Goal: Transaction & Acquisition: Purchase product/service

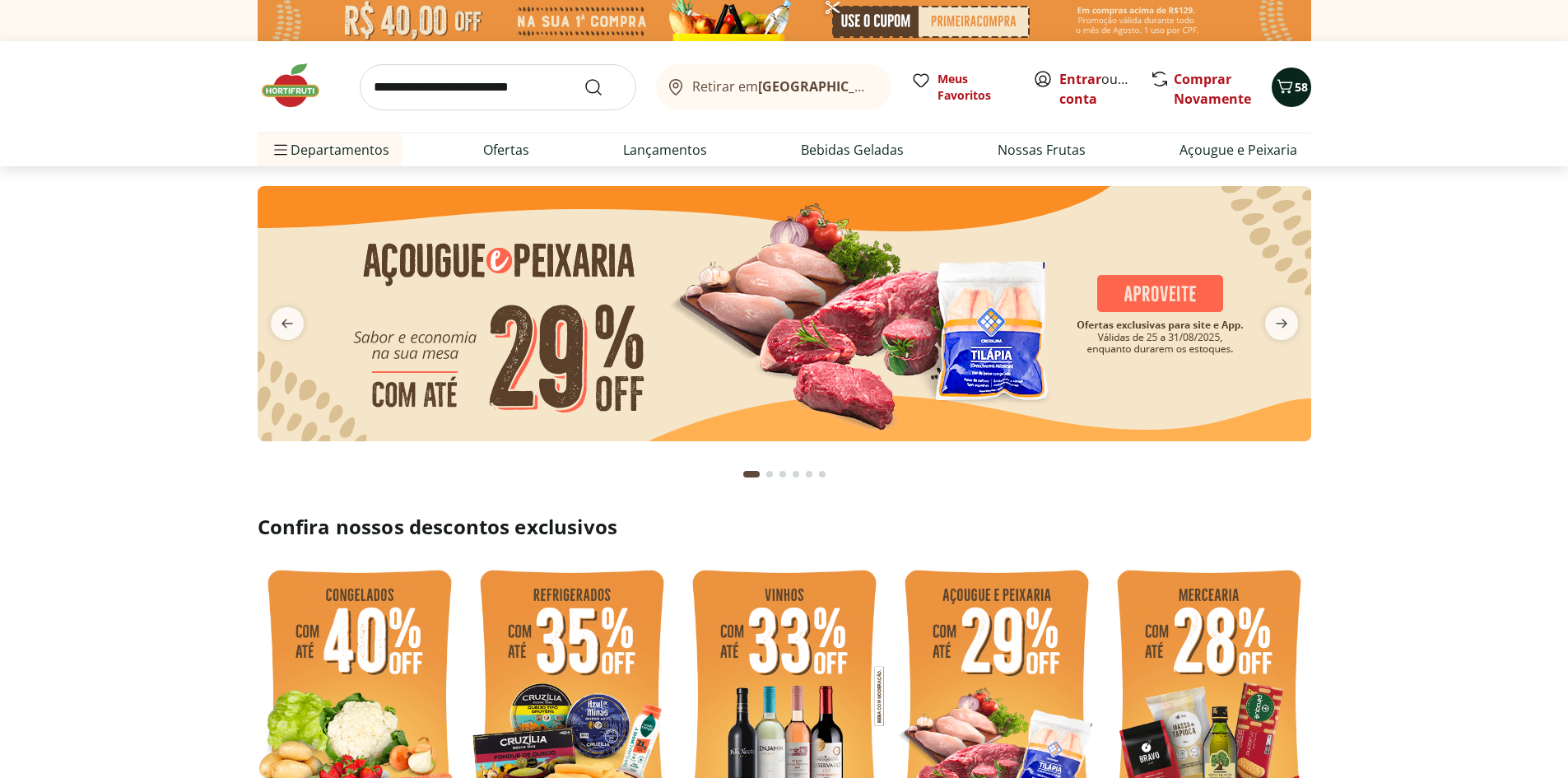
click at [1305, 87] on span "58" at bounding box center [1301, 86] width 13 height 15
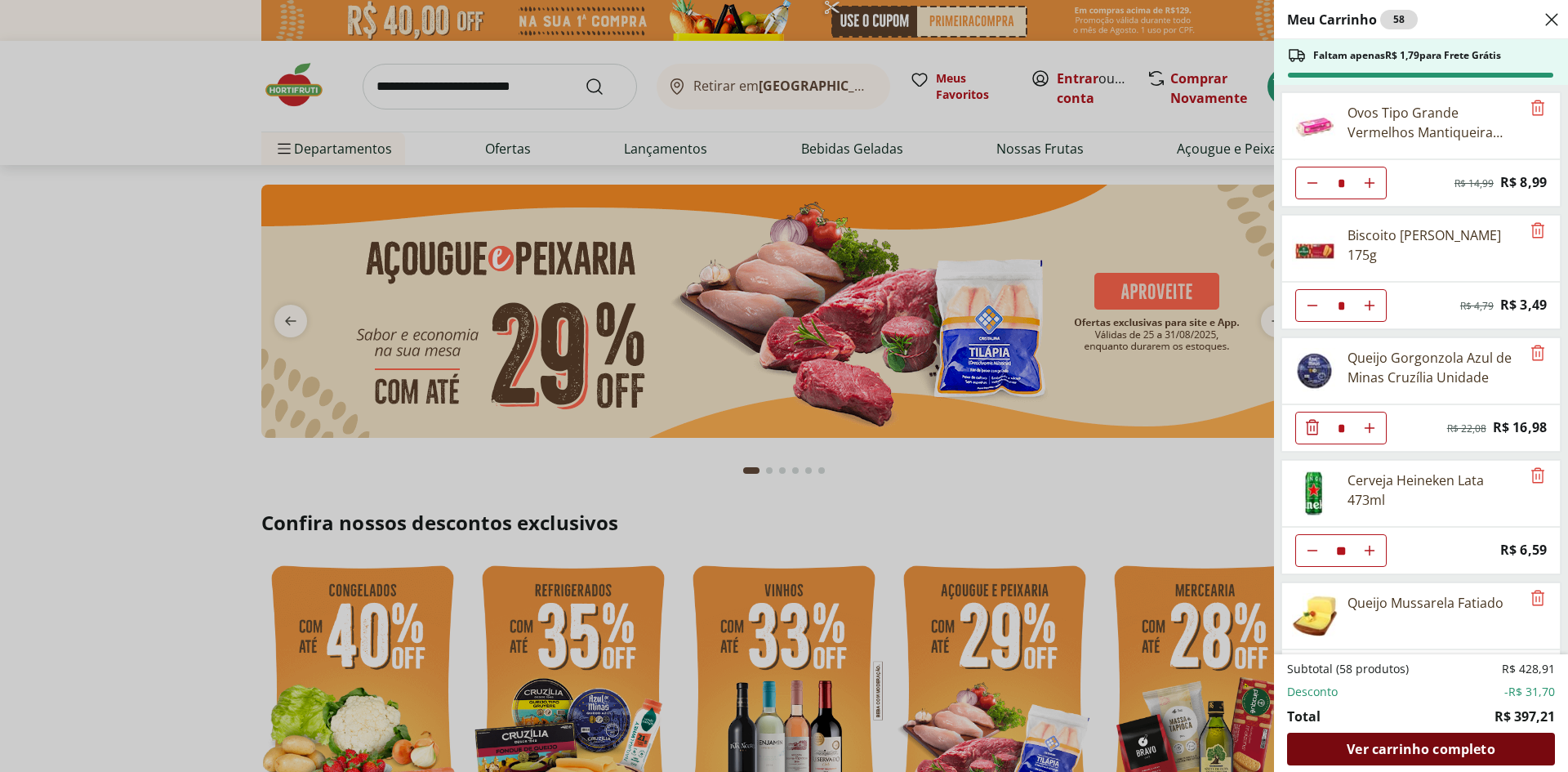
click at [1397, 742] on span "Ver carrinho completo" at bounding box center [1419, 749] width 148 height 13
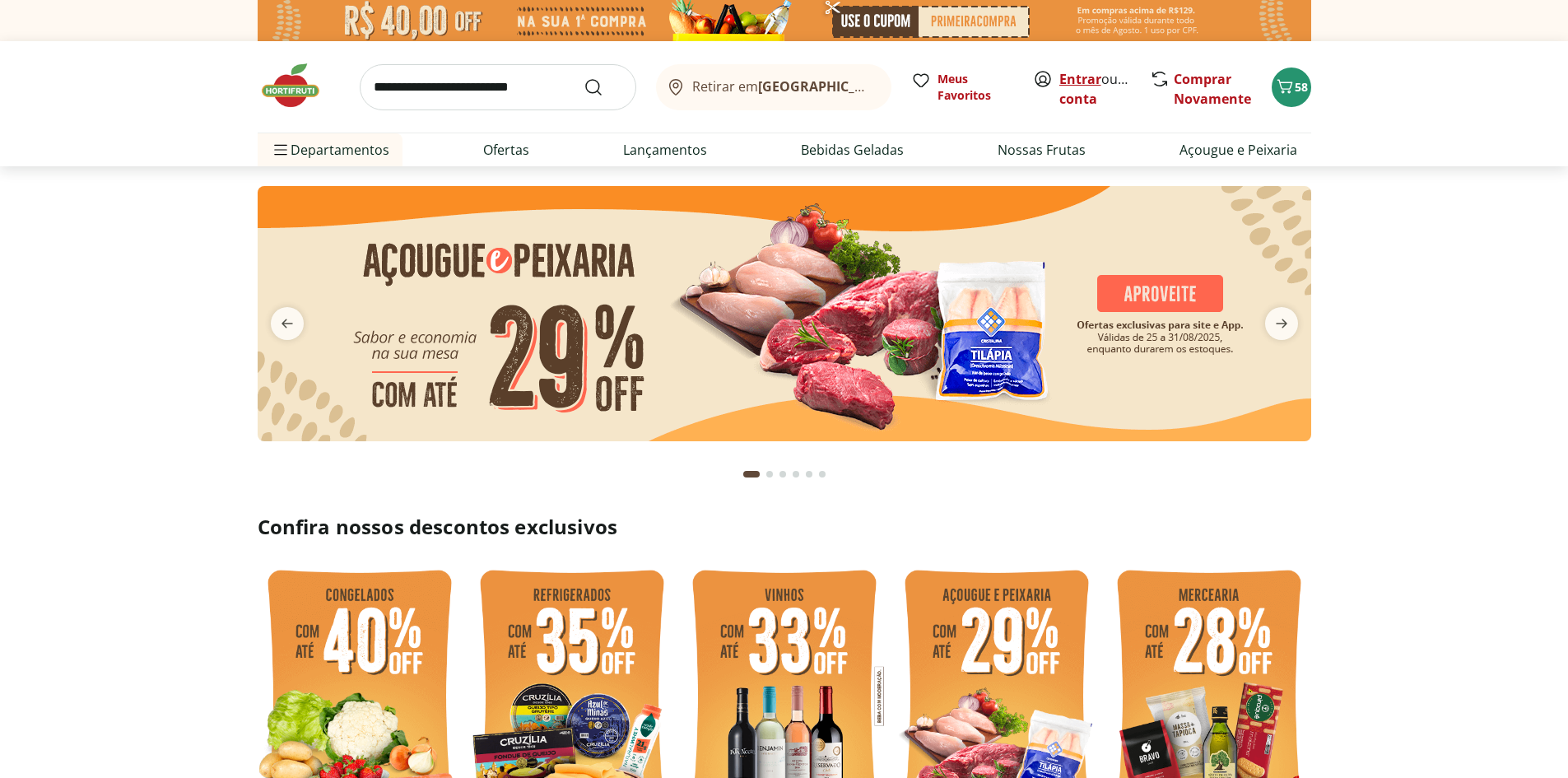
click at [1079, 79] on link "Entrar" at bounding box center [1080, 79] width 42 height 18
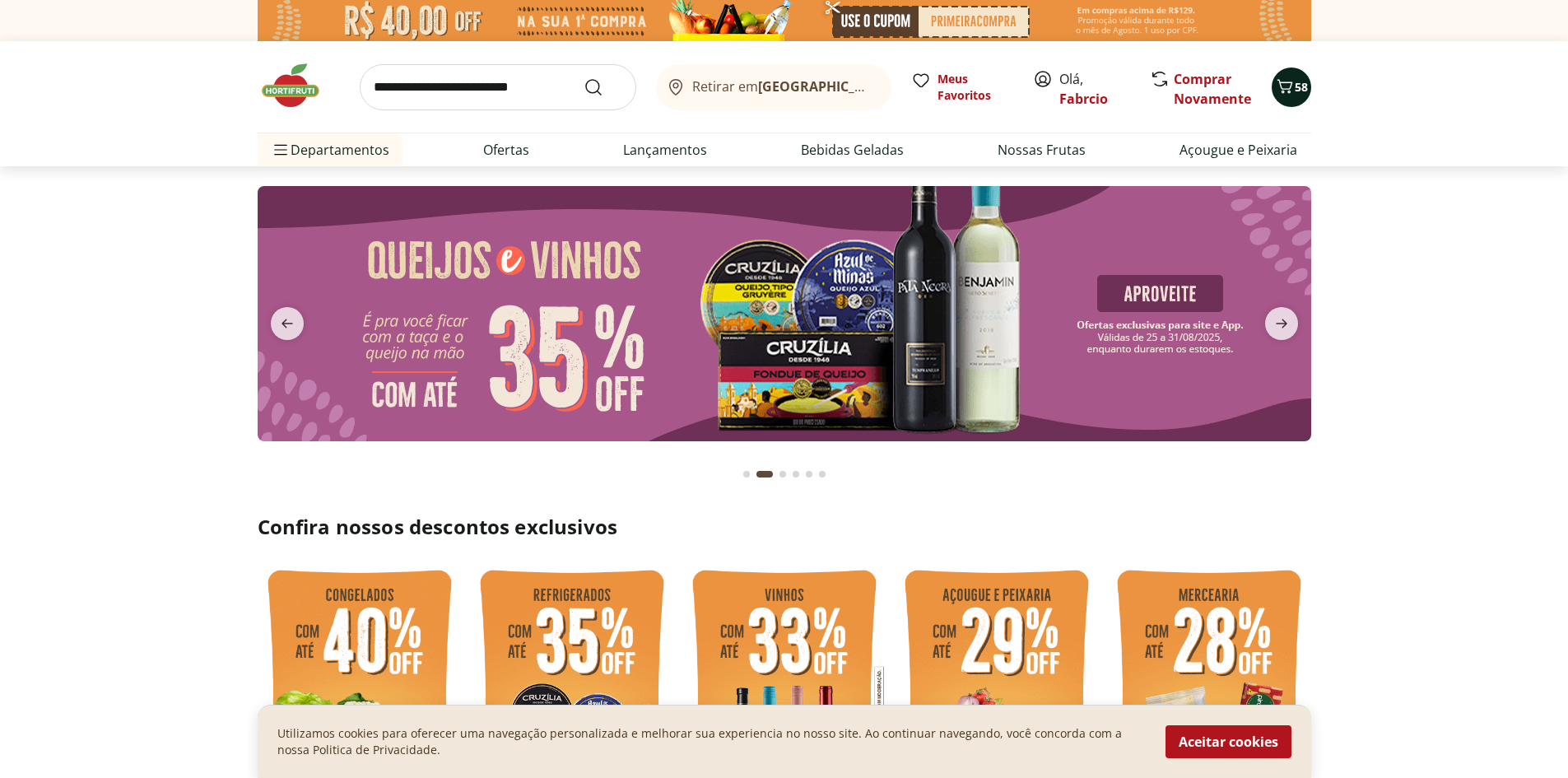
click at [1282, 84] on icon "Carrinho" at bounding box center [1285, 86] width 20 height 20
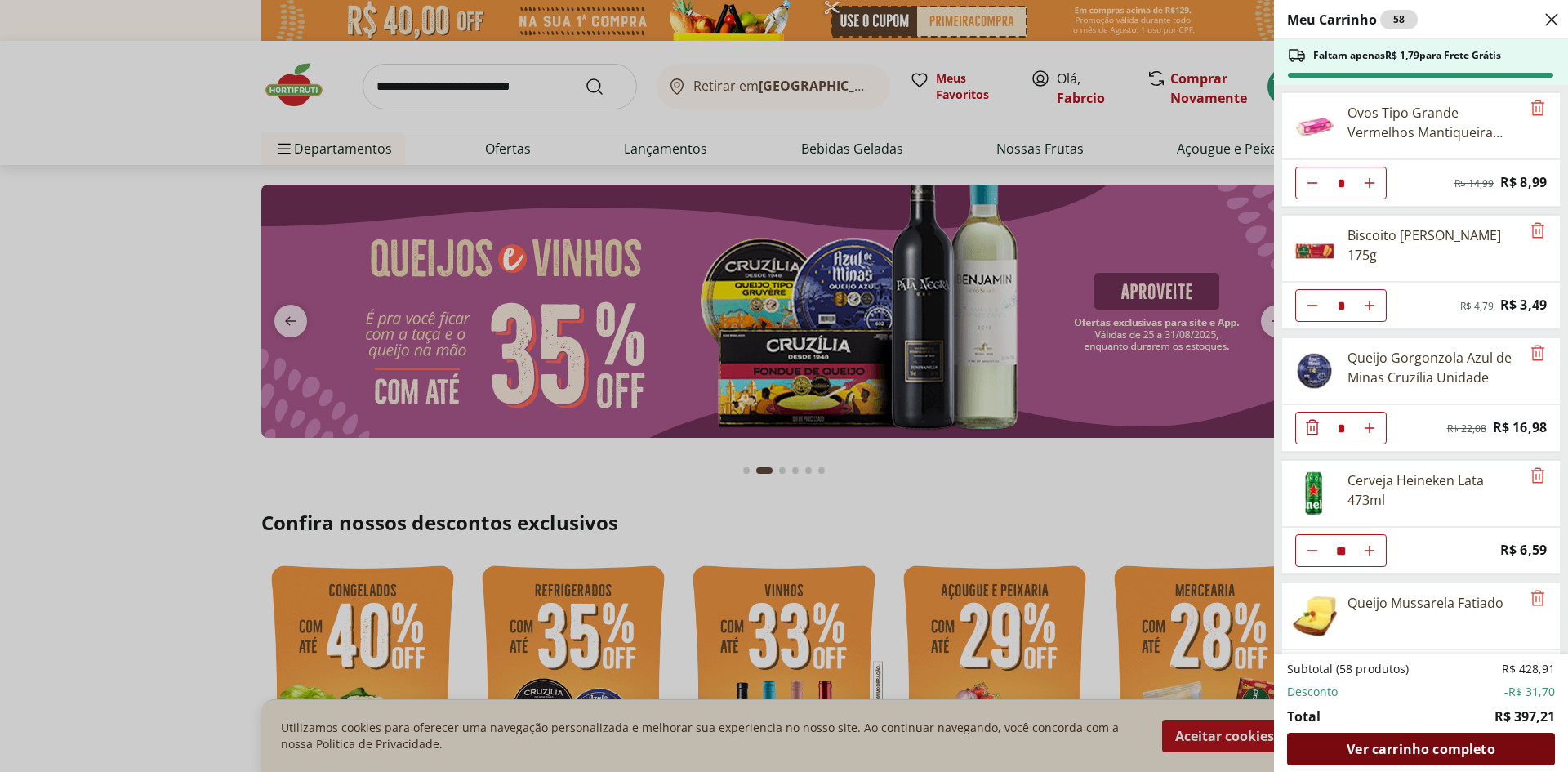
click at [1371, 738] on div "Ver carrinho completo" at bounding box center [1420, 749] width 268 height 32
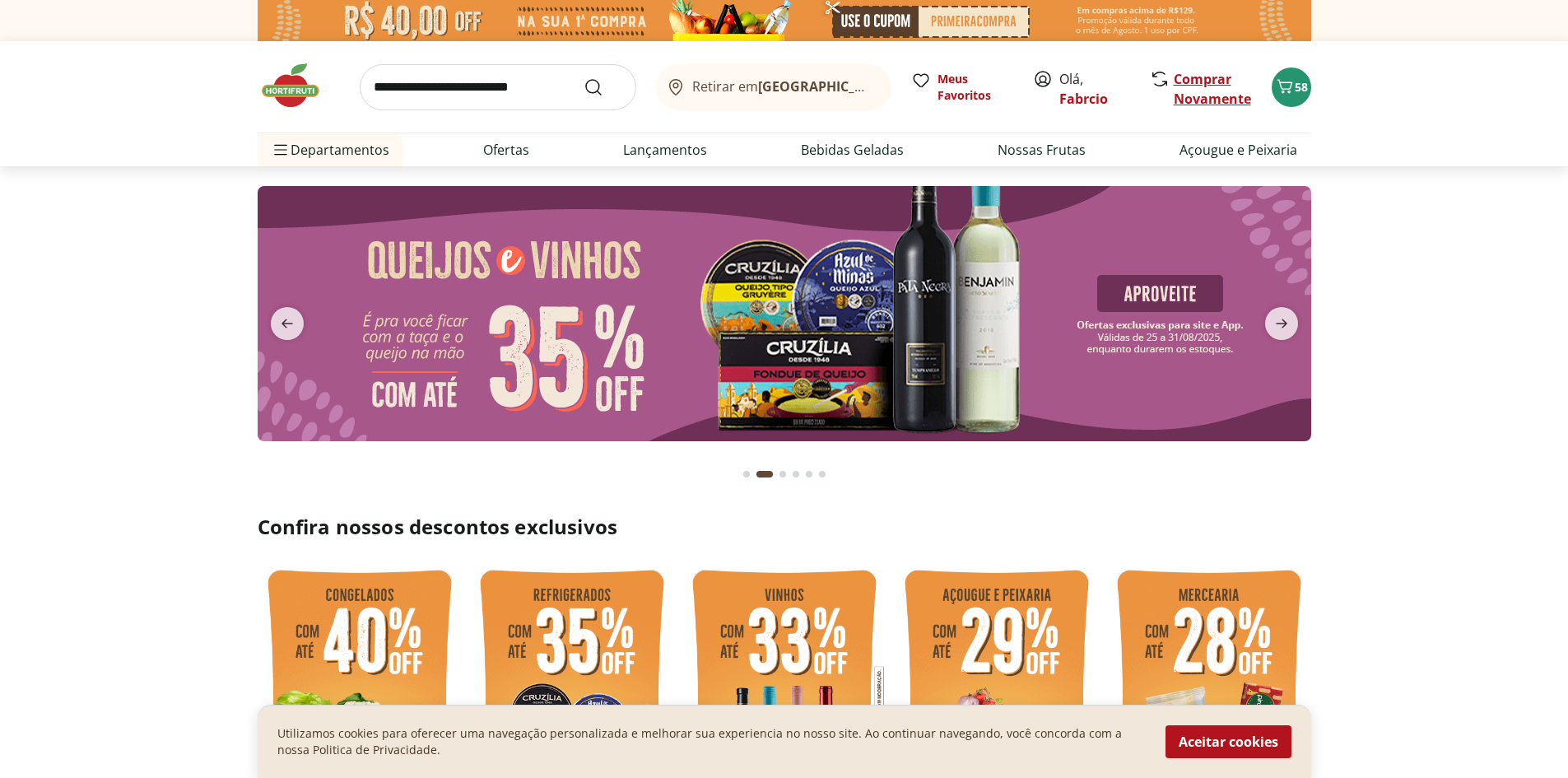
click at [1216, 103] on link "Comprar Novamente" at bounding box center [1212, 88] width 78 height 37
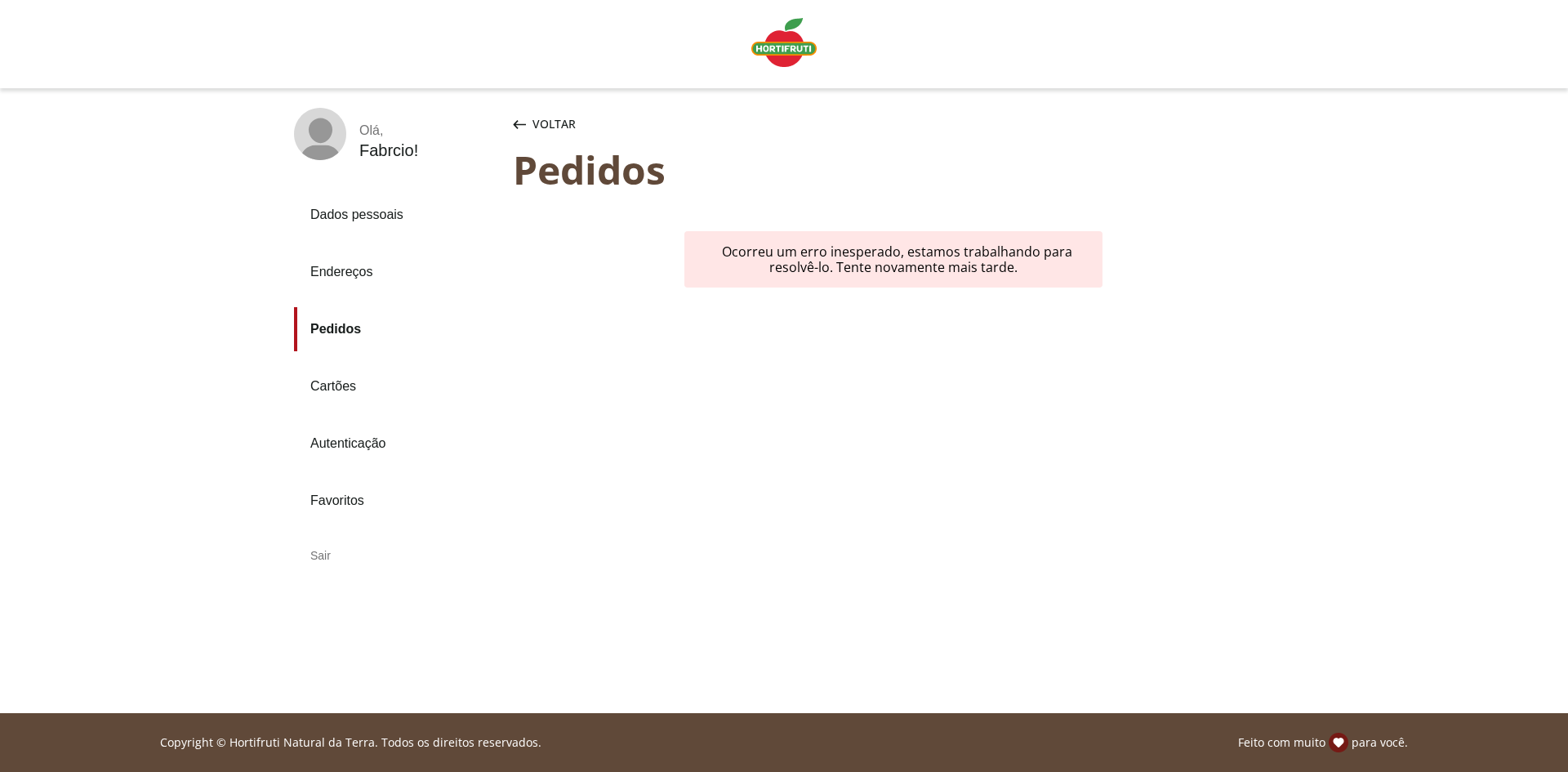
click at [802, 51] on img "Linha de sessão" at bounding box center [784, 42] width 66 height 49
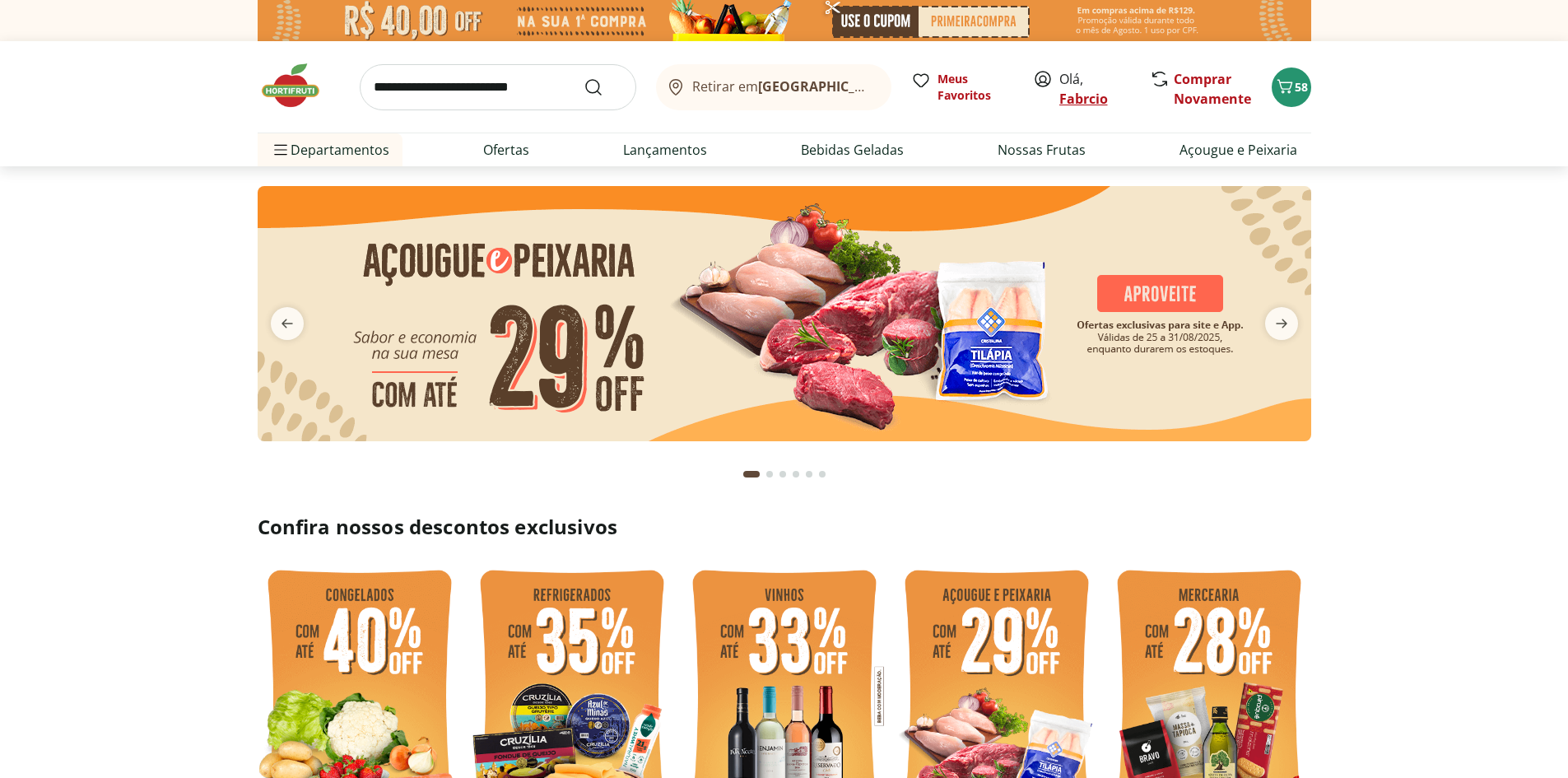
click at [1093, 98] on link "Fabrcio" at bounding box center [1083, 98] width 49 height 18
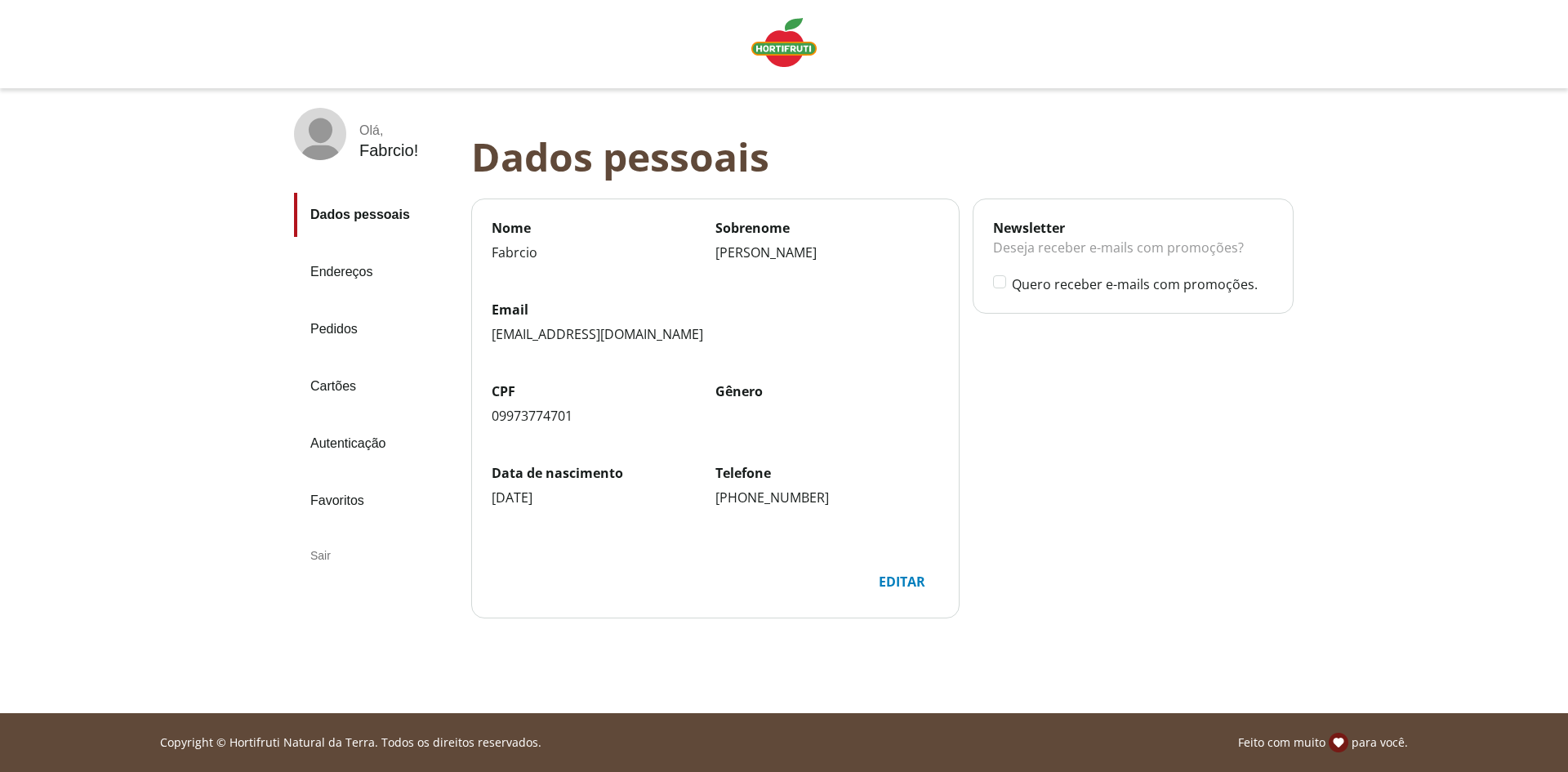
click at [788, 35] on img "Linha de sessão" at bounding box center [784, 42] width 66 height 49
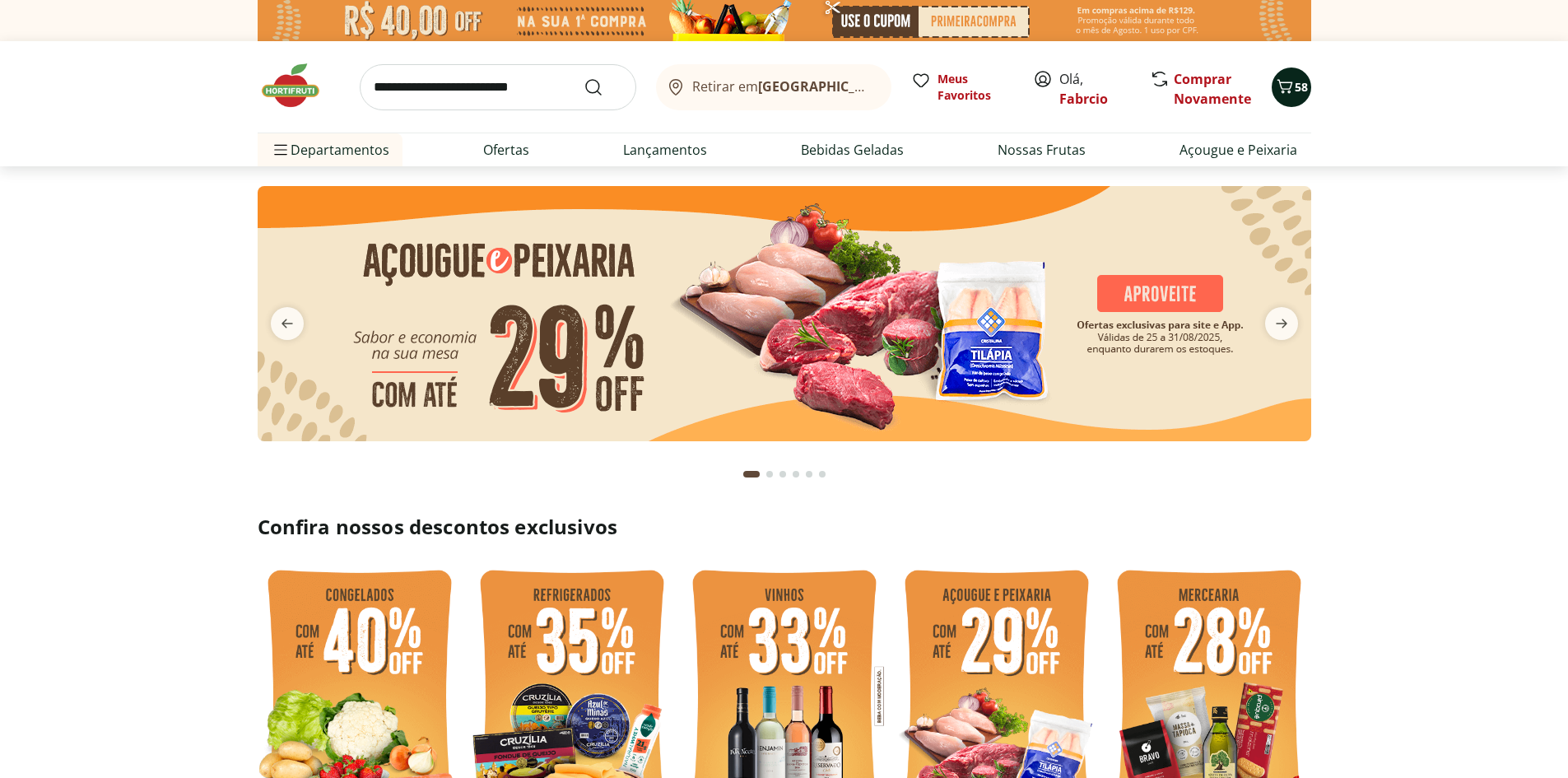
click at [1281, 83] on icon "Carrinho" at bounding box center [1284, 85] width 15 height 14
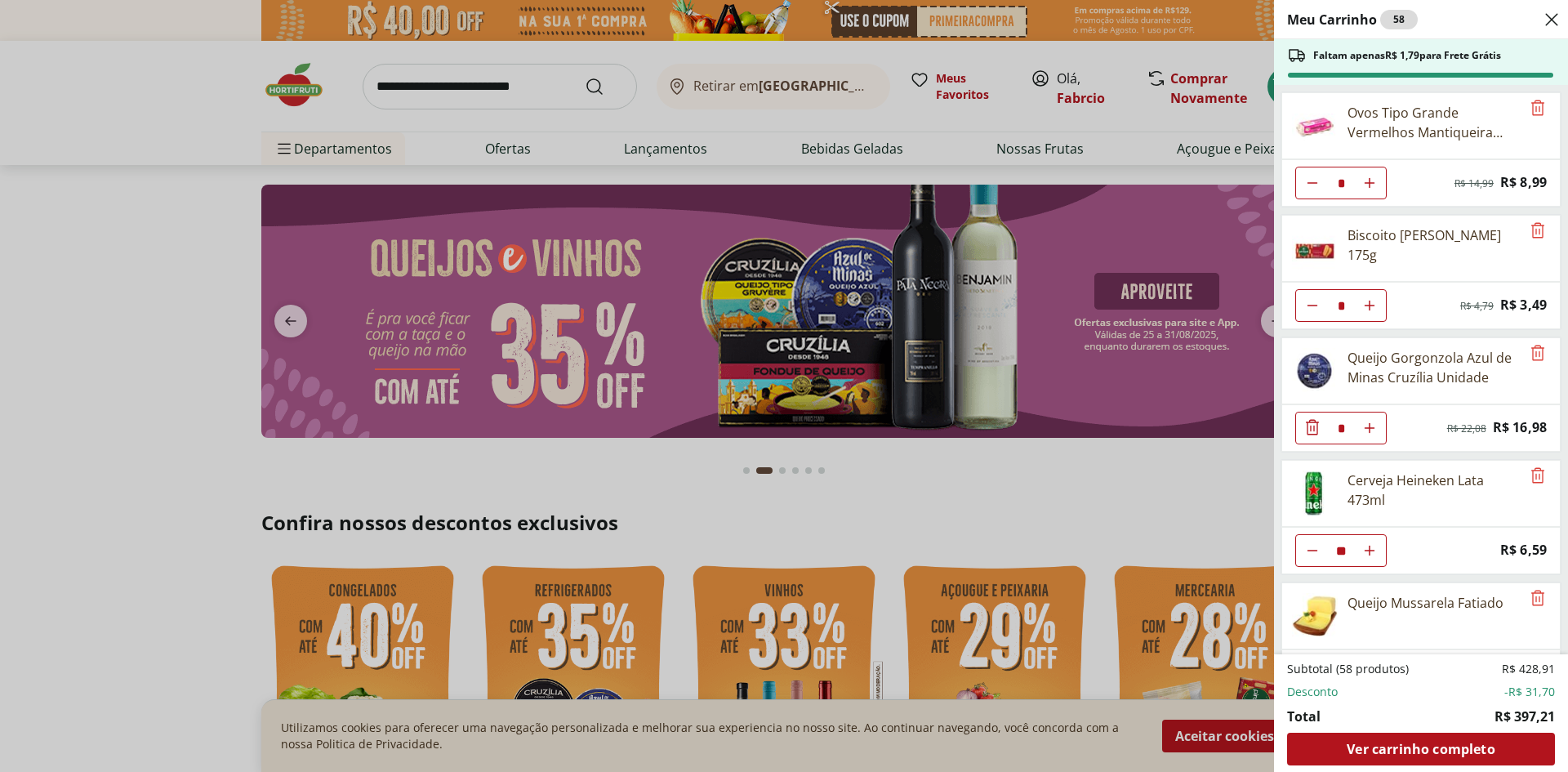
scroll to position [50, 0]
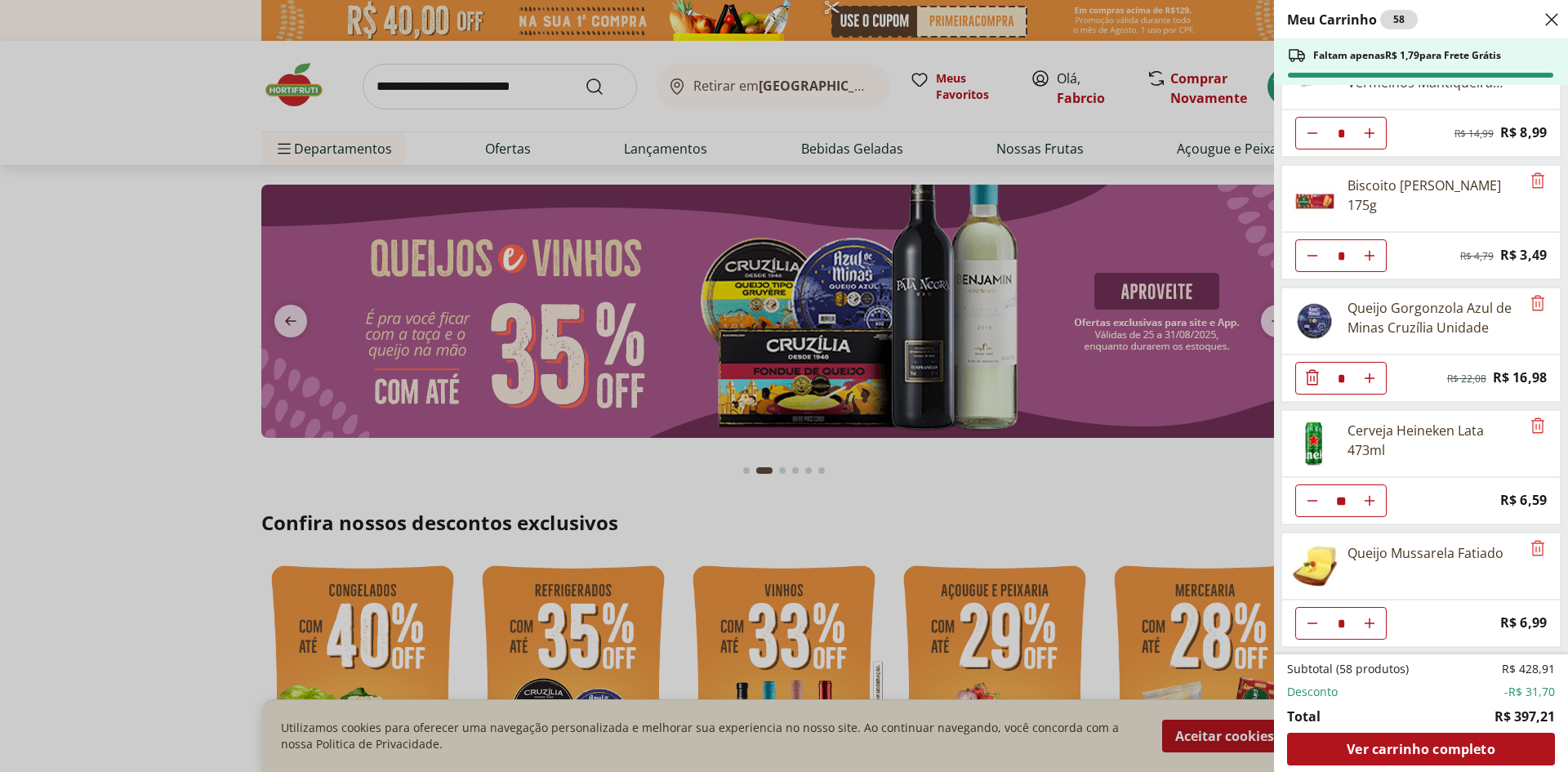
click at [1374, 140] on icon "Aumentar Quantidade" at bounding box center [1369, 133] width 13 height 13
type input "*"
click at [1397, 742] on span "Ver carrinho completo" at bounding box center [1419, 749] width 148 height 13
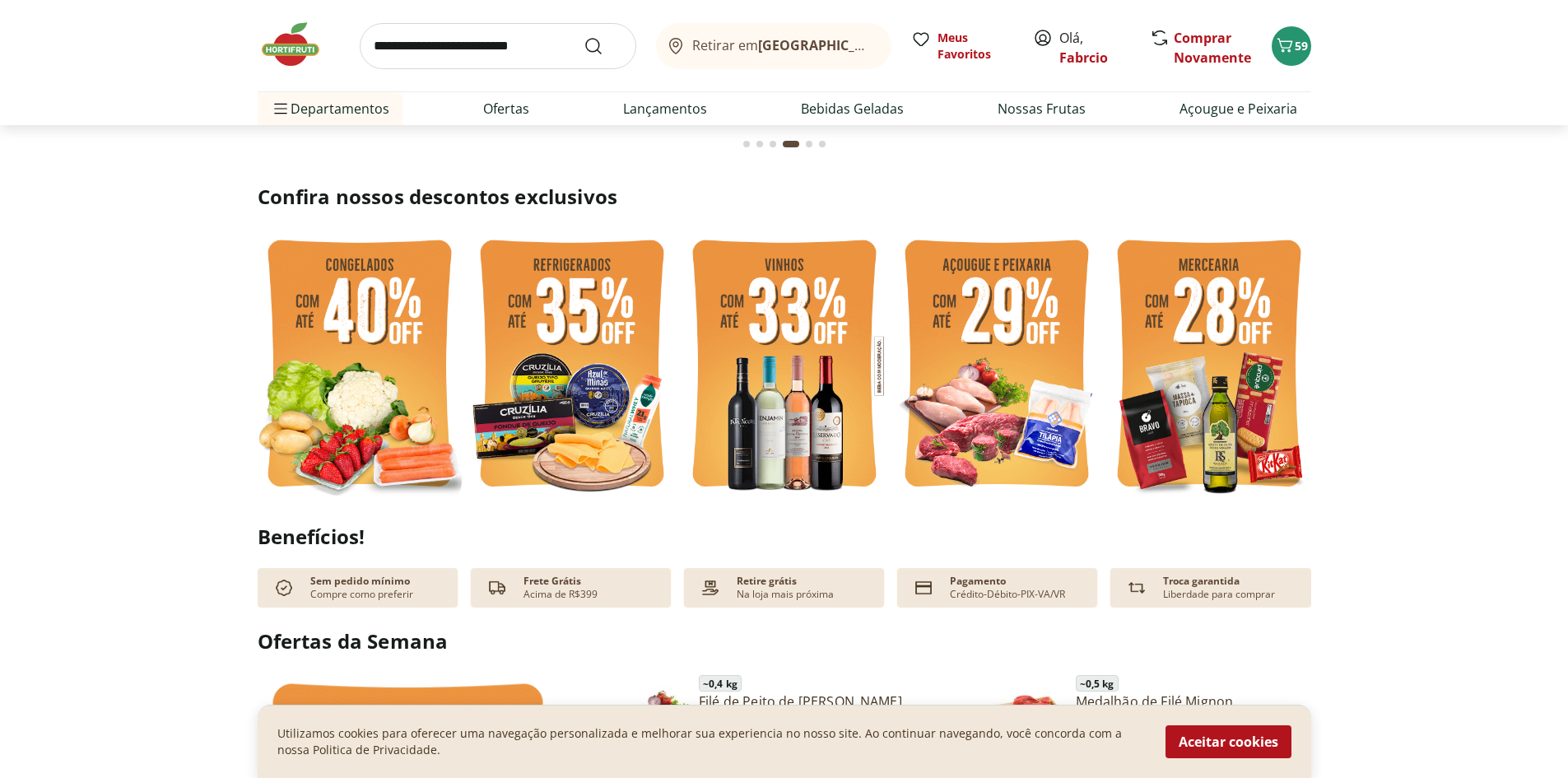
scroll to position [329, 0]
click at [573, 332] on img at bounding box center [571, 367] width 205 height 273
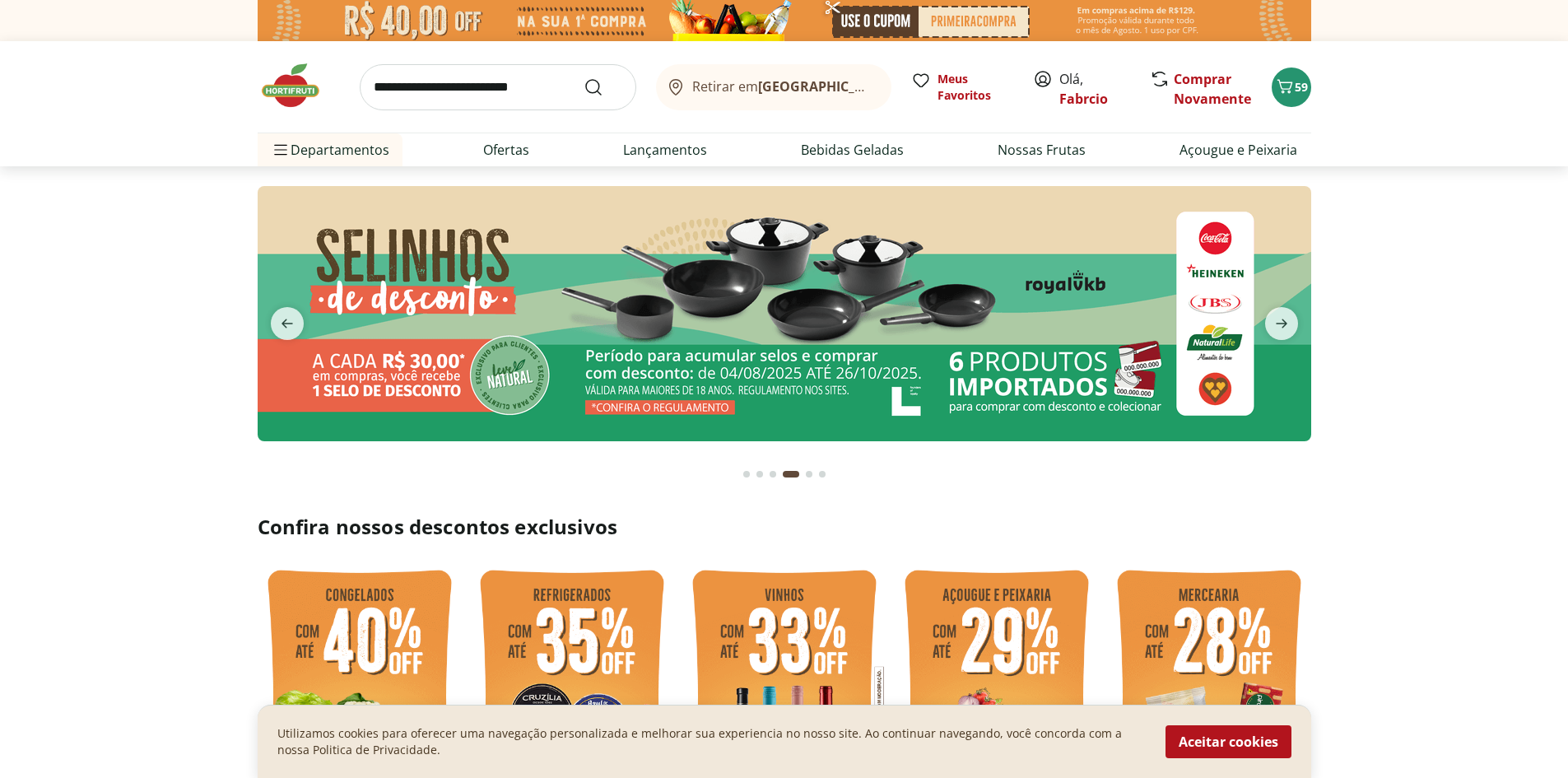
select select "**********"
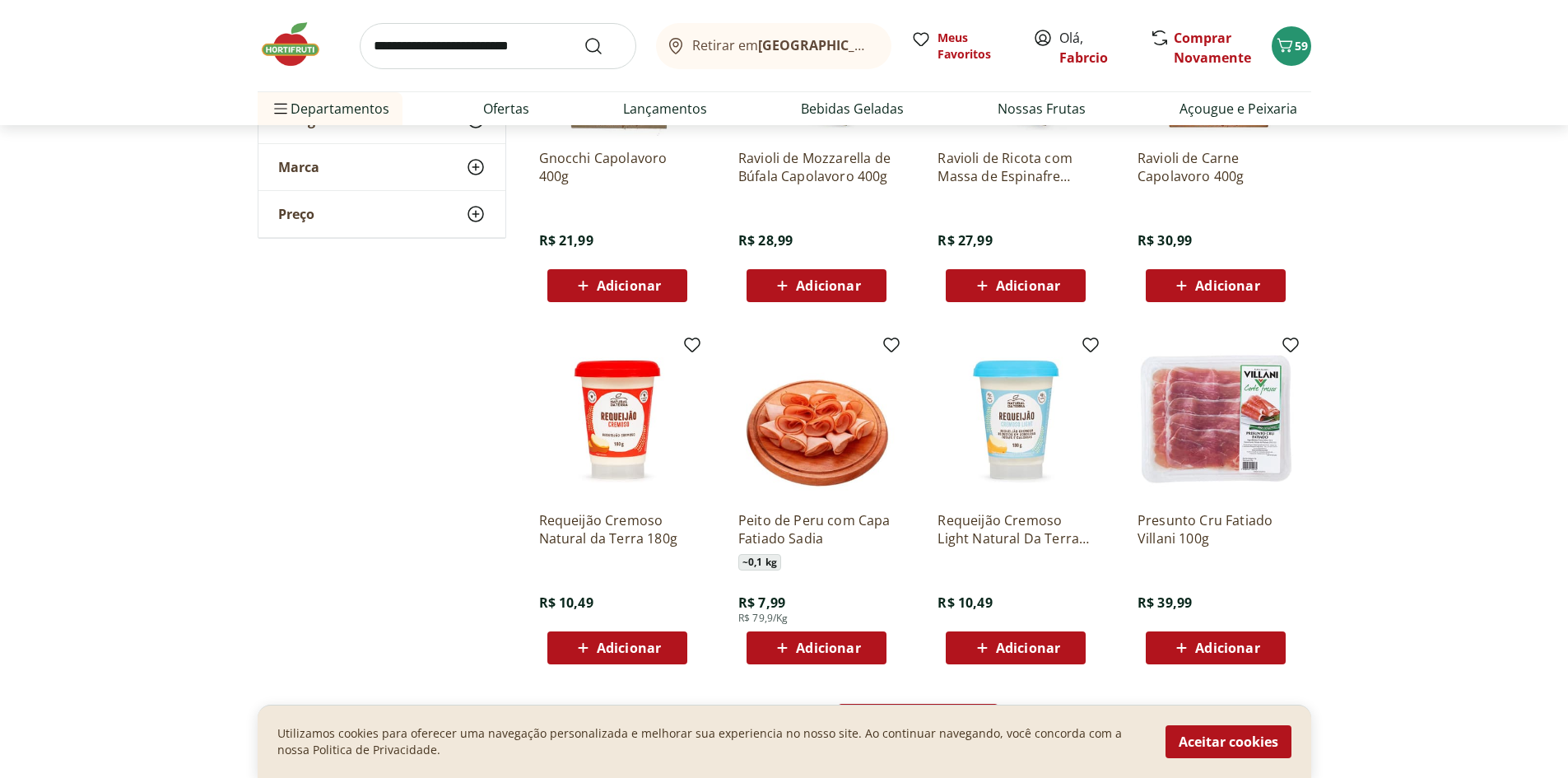
scroll to position [906, 0]
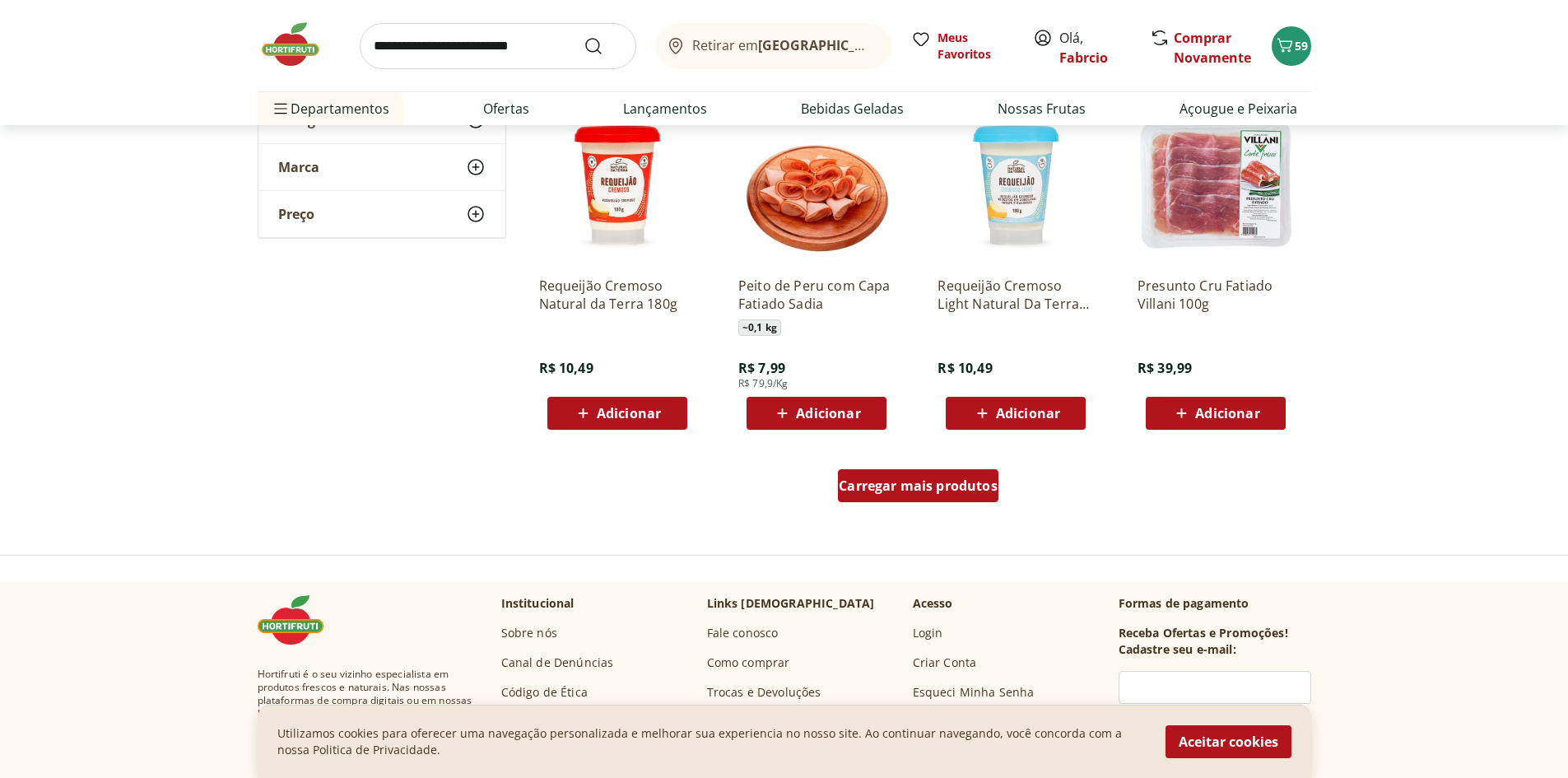
click at [919, 495] on div "Carregar mais produtos" at bounding box center [918, 486] width 160 height 33
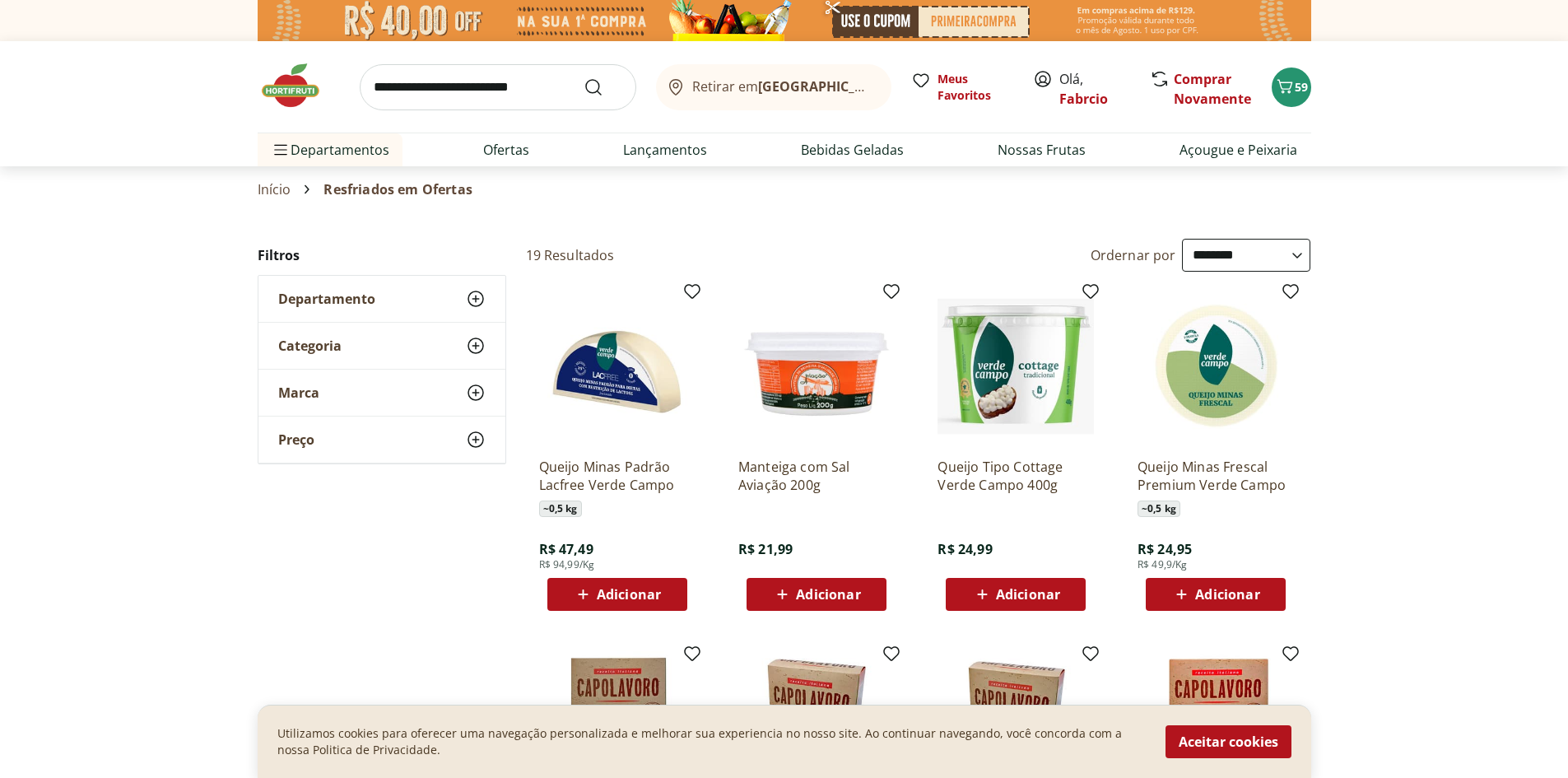
click at [297, 82] on img at bounding box center [299, 85] width 83 height 49
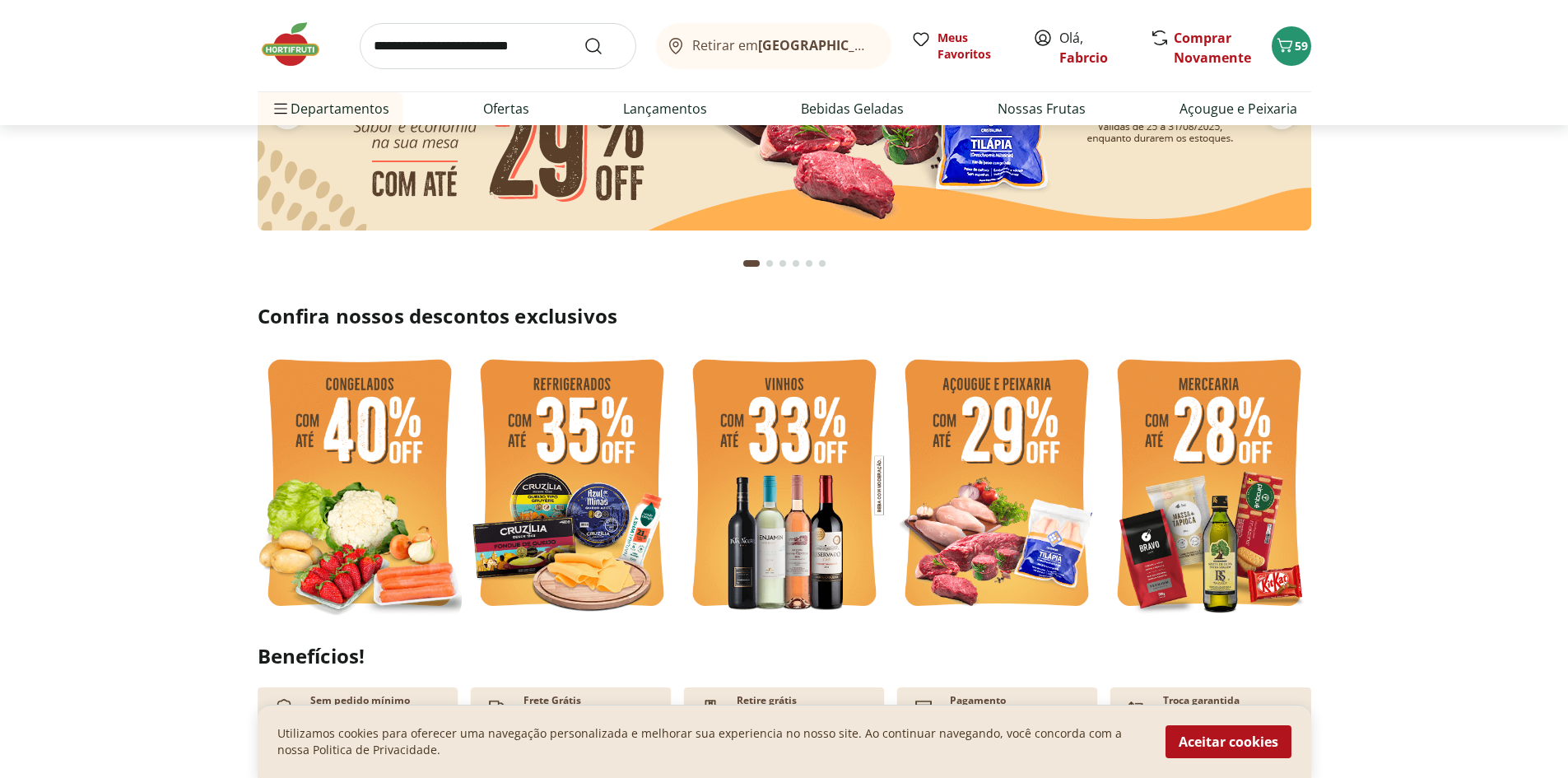
scroll to position [329, 0]
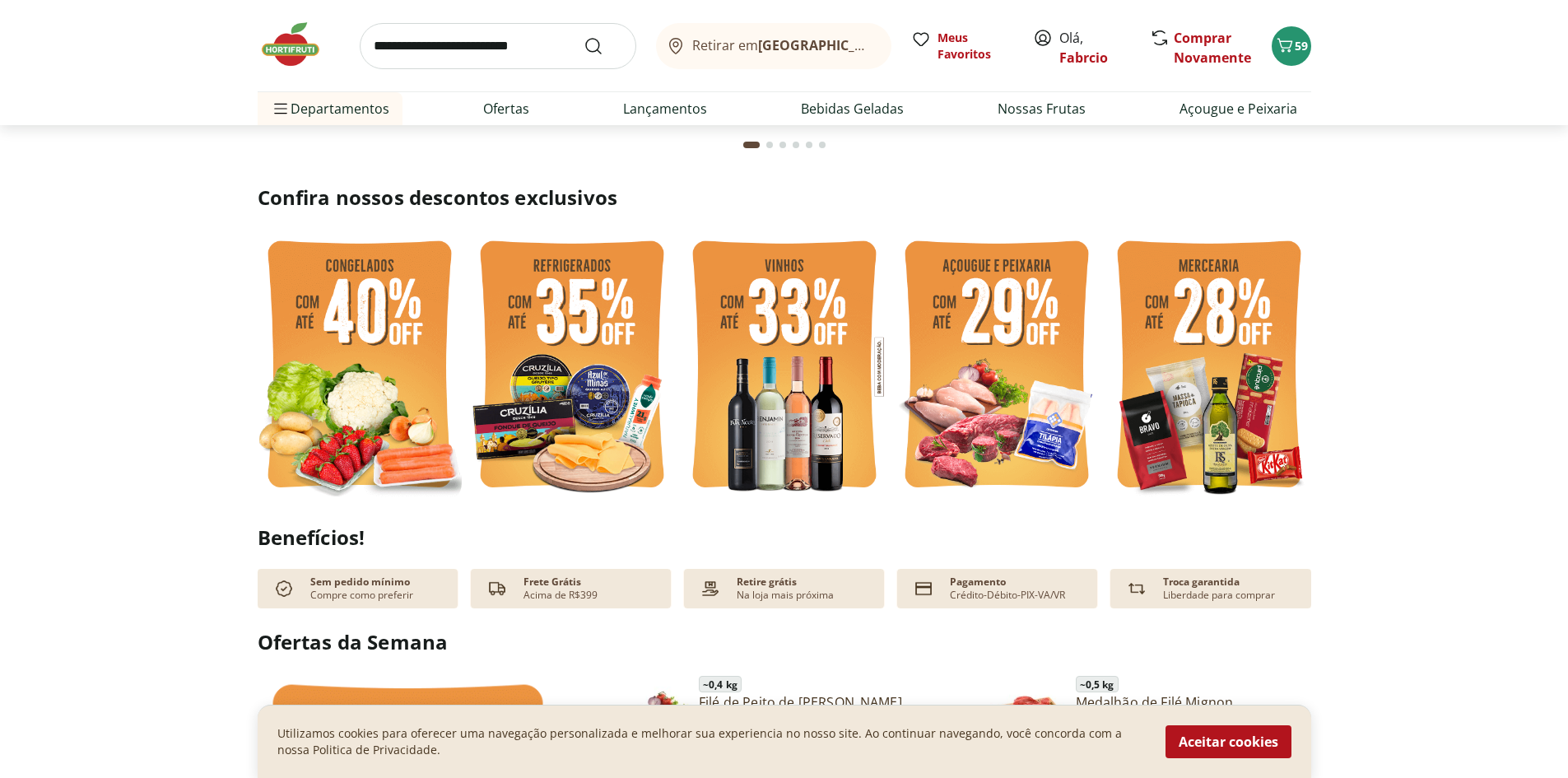
click at [379, 307] on img at bounding box center [359, 367] width 205 height 273
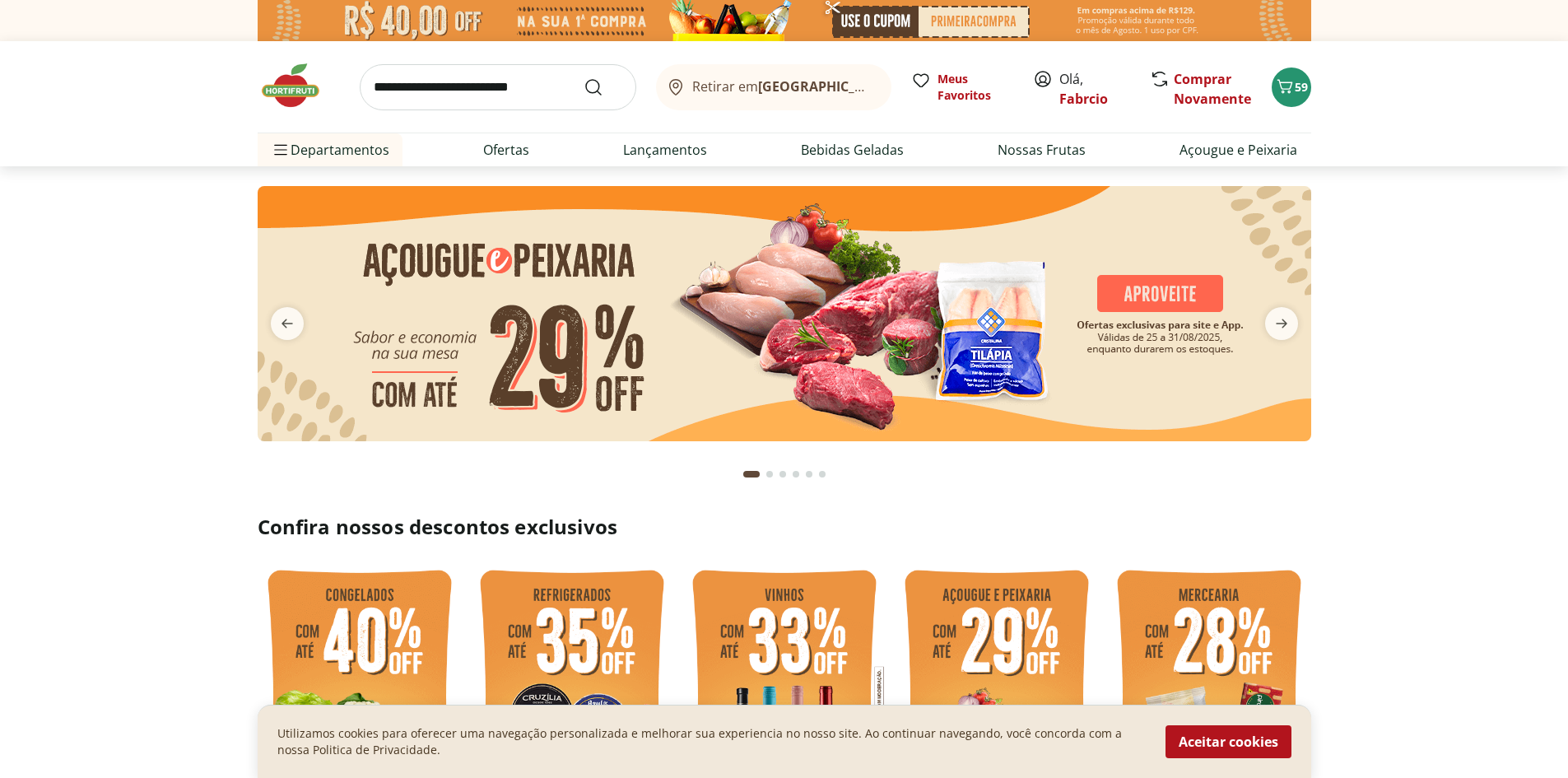
select select "**********"
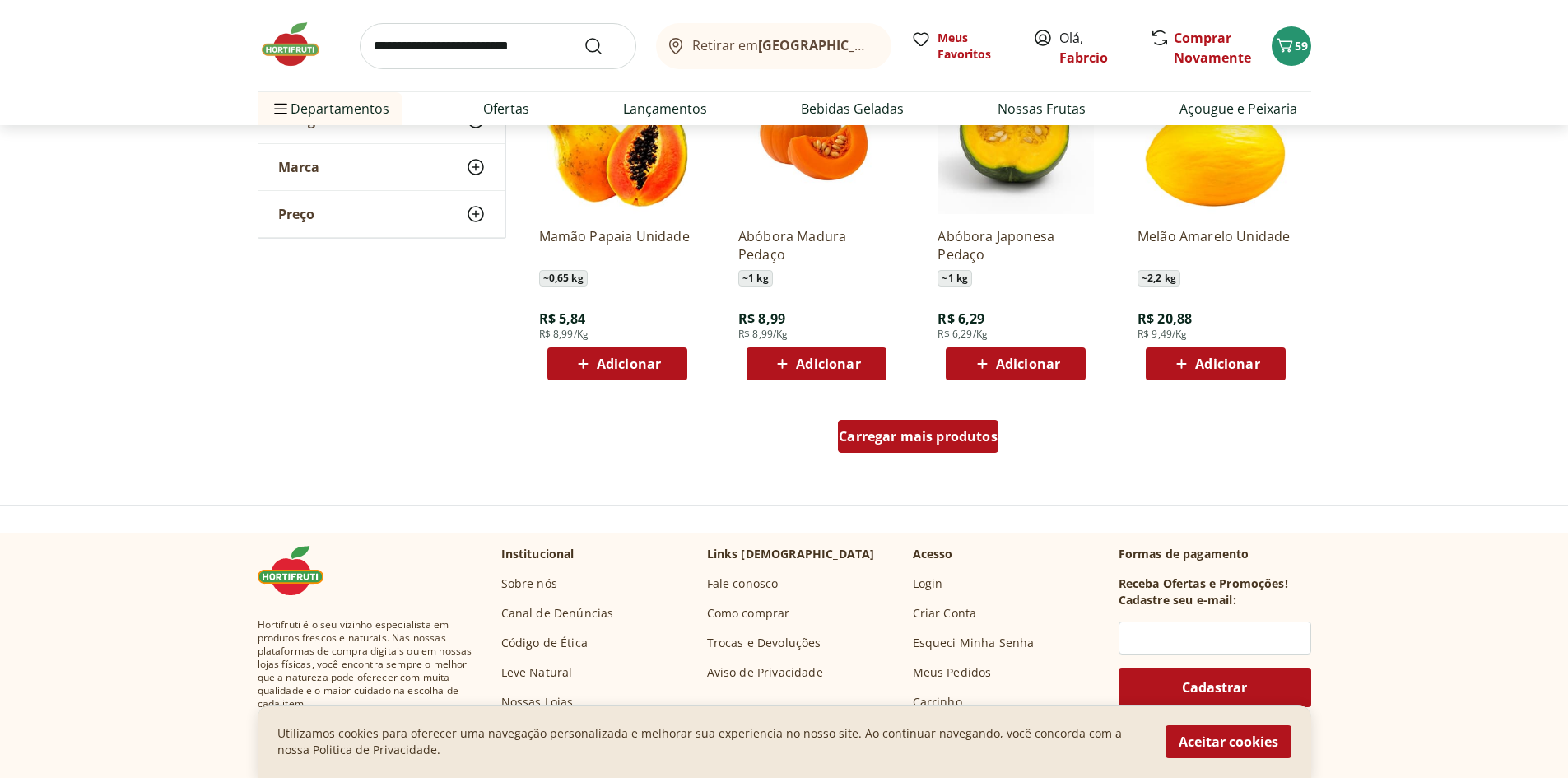
scroll to position [987, 0]
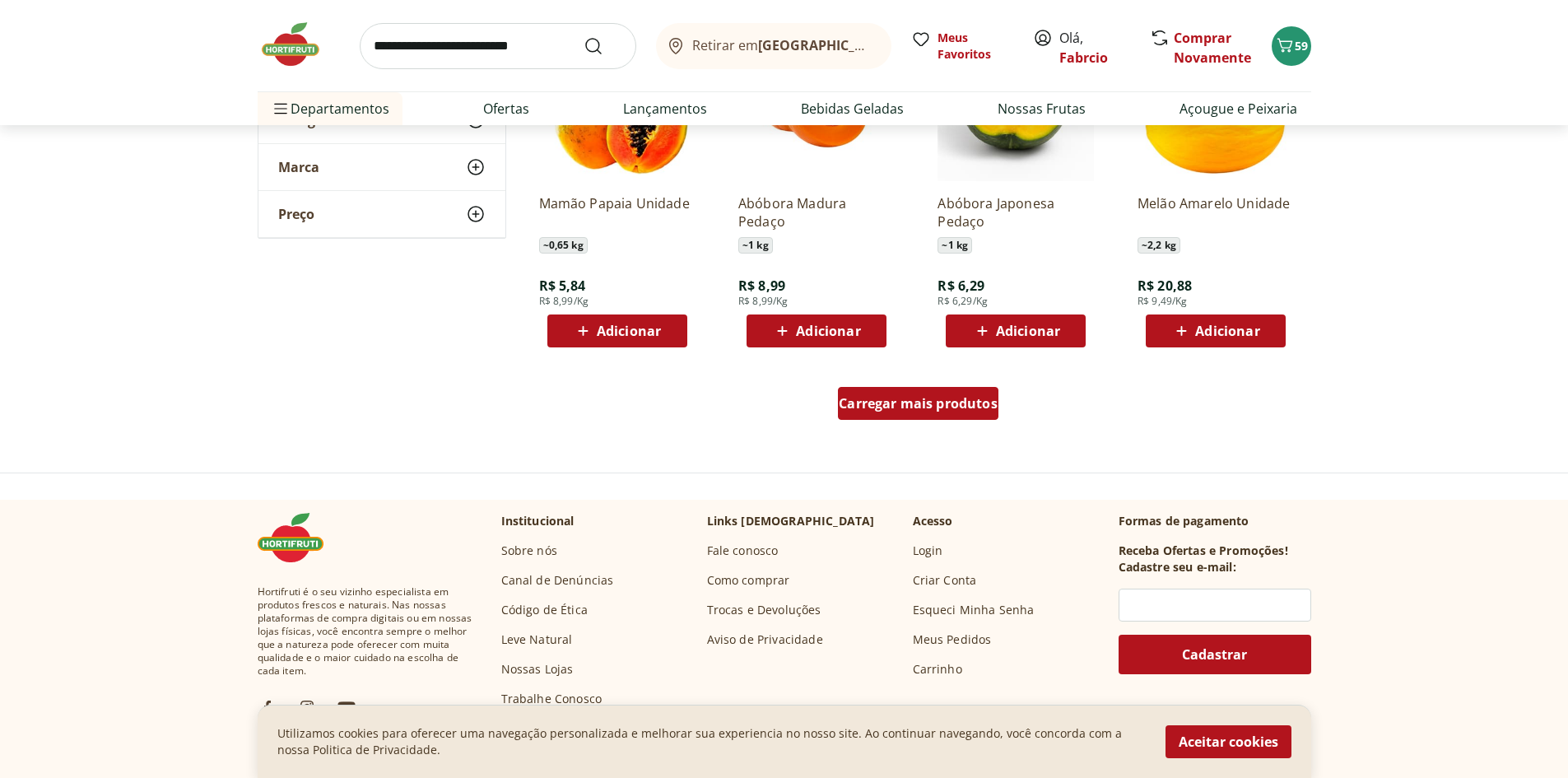
click at [919, 409] on span "Carregar mais produtos" at bounding box center [917, 403] width 158 height 13
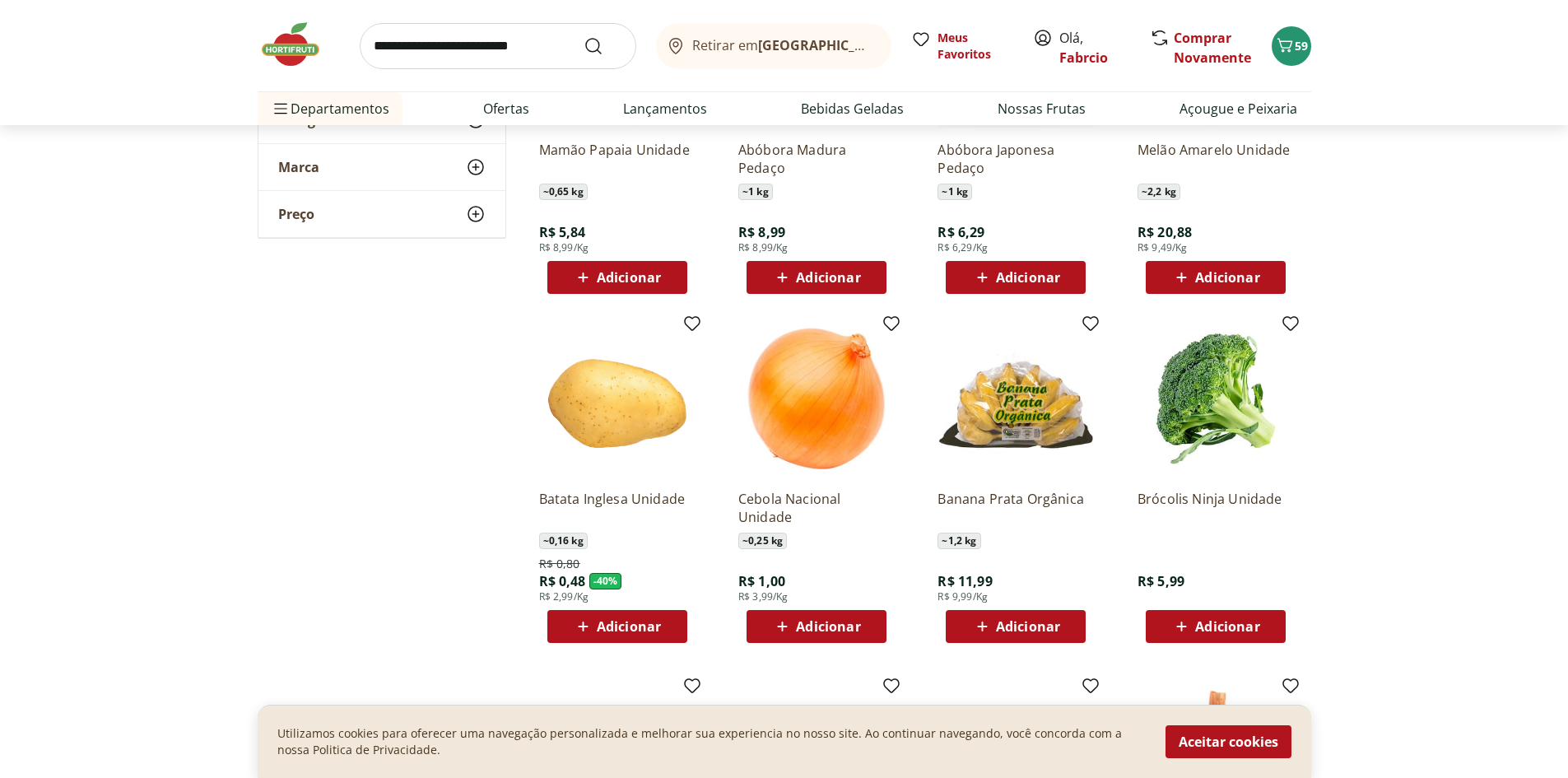
scroll to position [1070, 0]
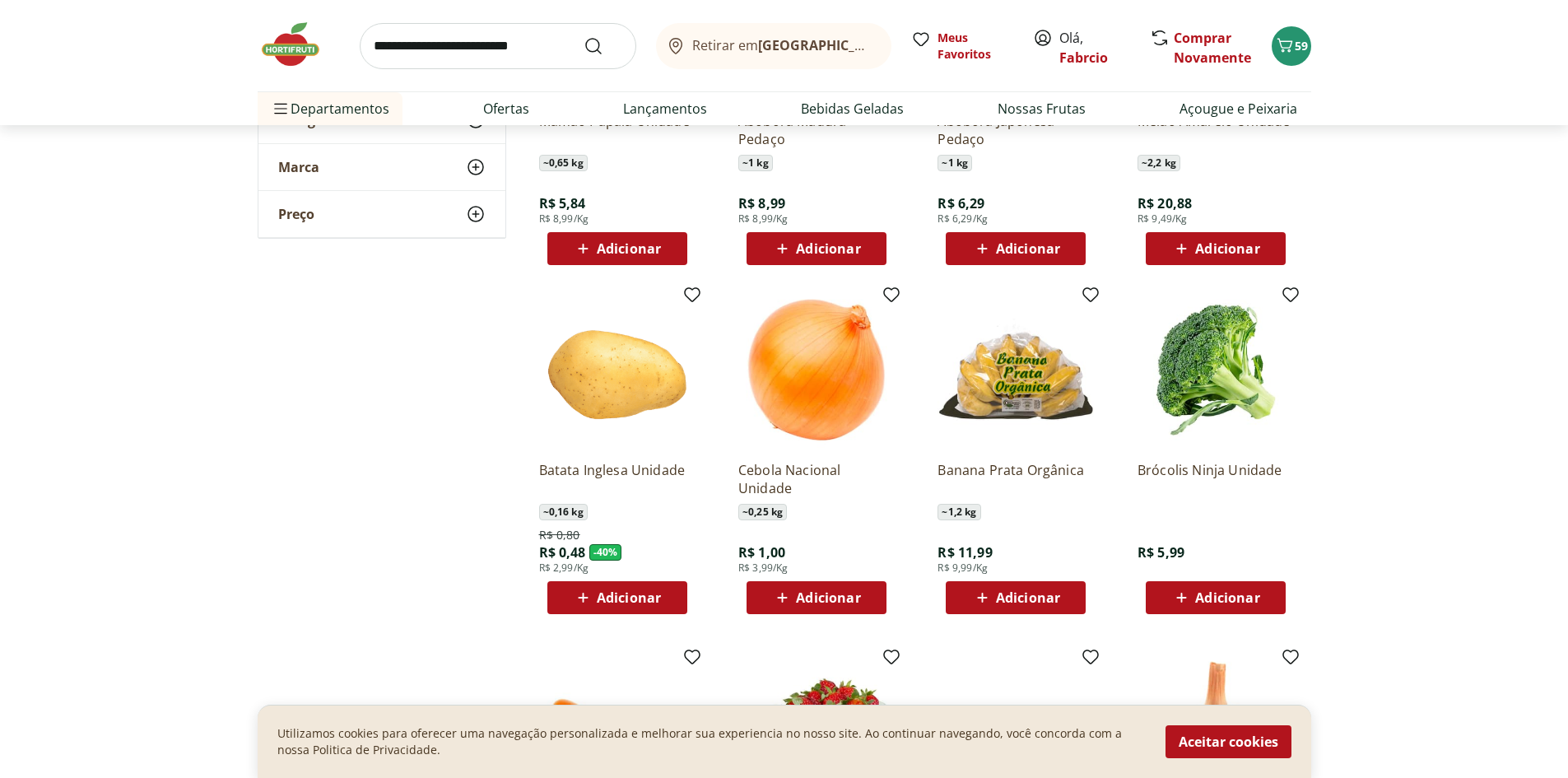
click at [639, 599] on span "Adicionar" at bounding box center [628, 597] width 64 height 13
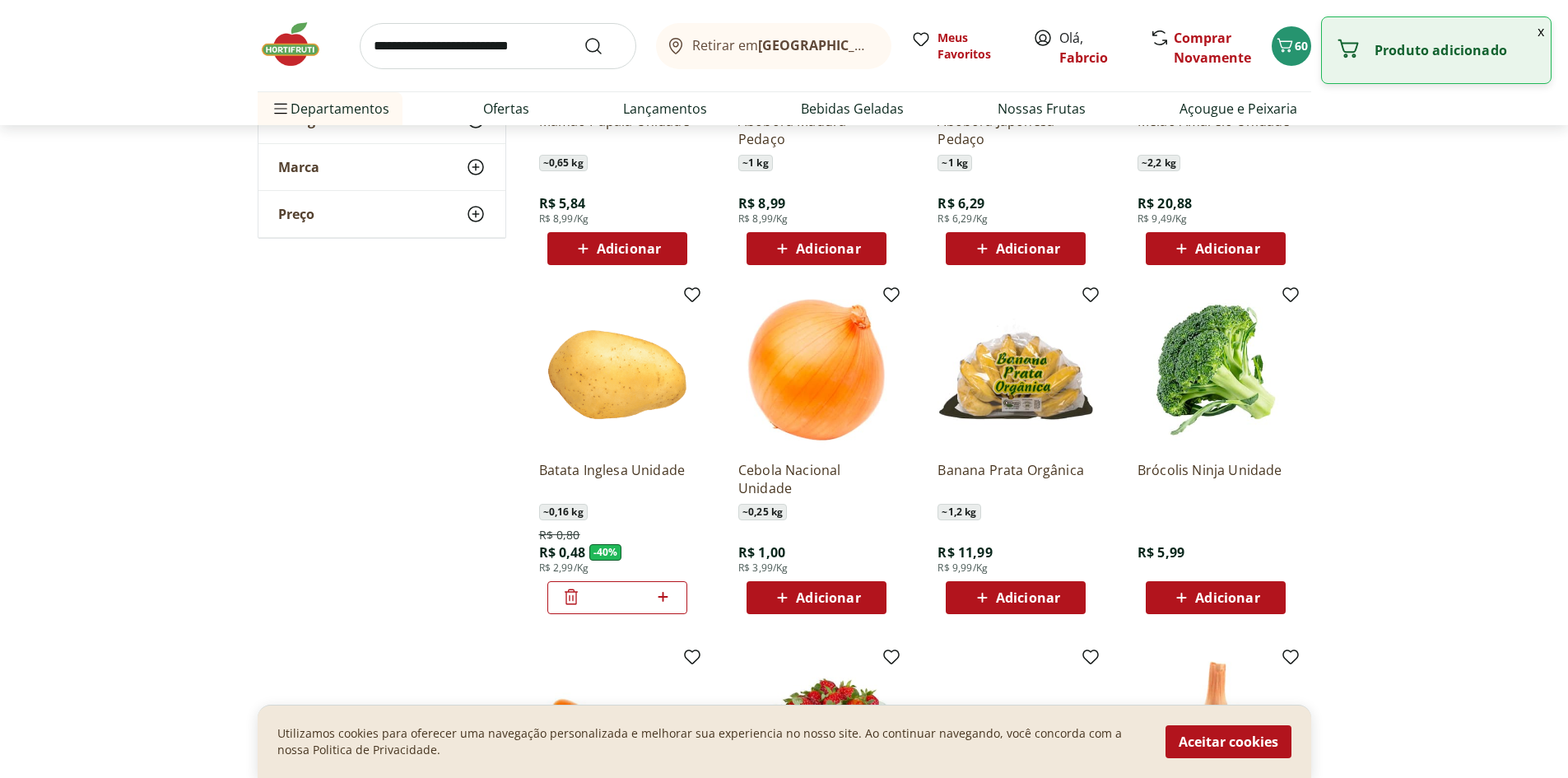
click at [660, 596] on icon at bounding box center [663, 596] width 20 height 20
click at [665, 596] on icon at bounding box center [663, 596] width 20 height 20
type input "*"
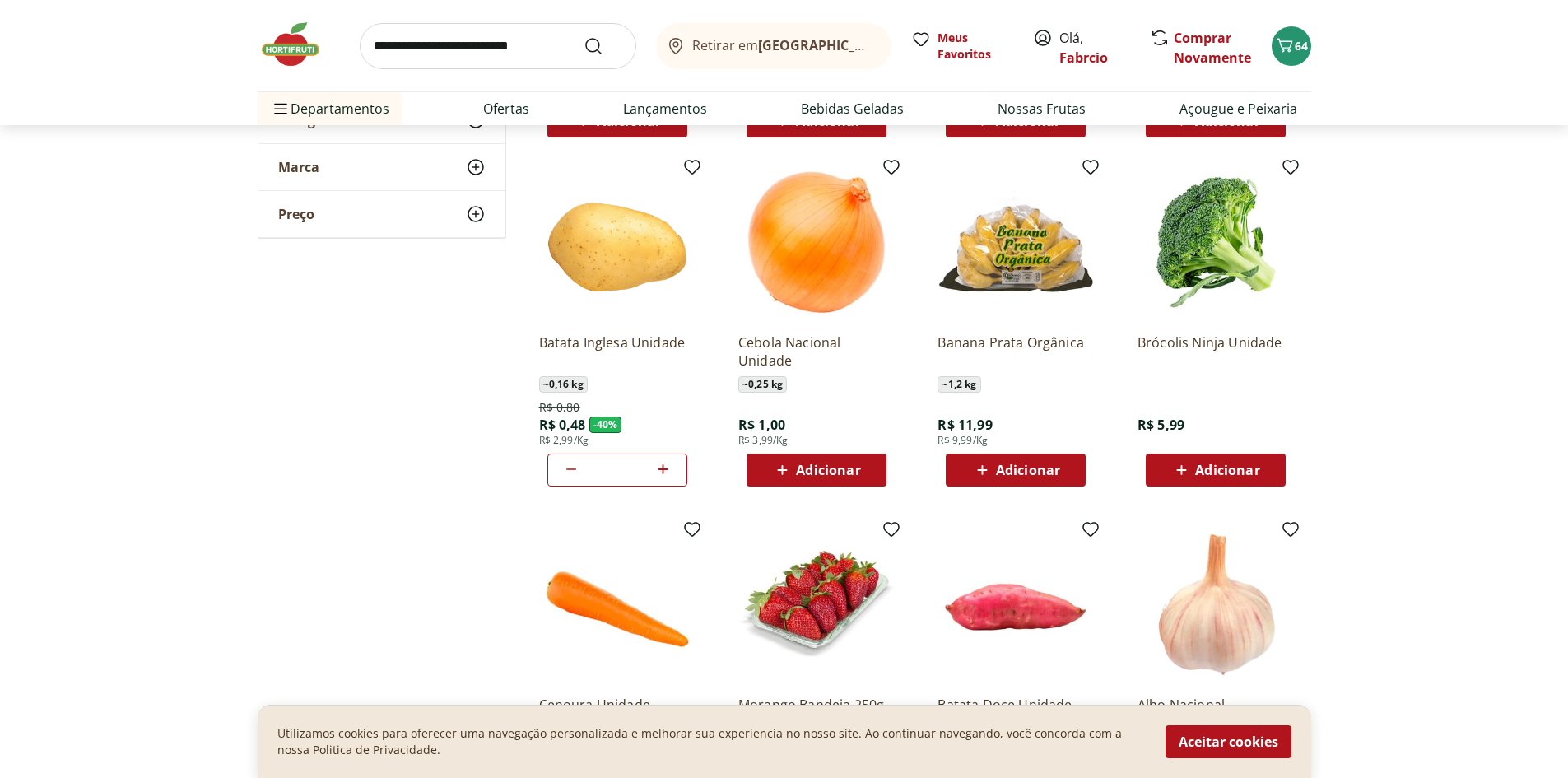
scroll to position [1482, 0]
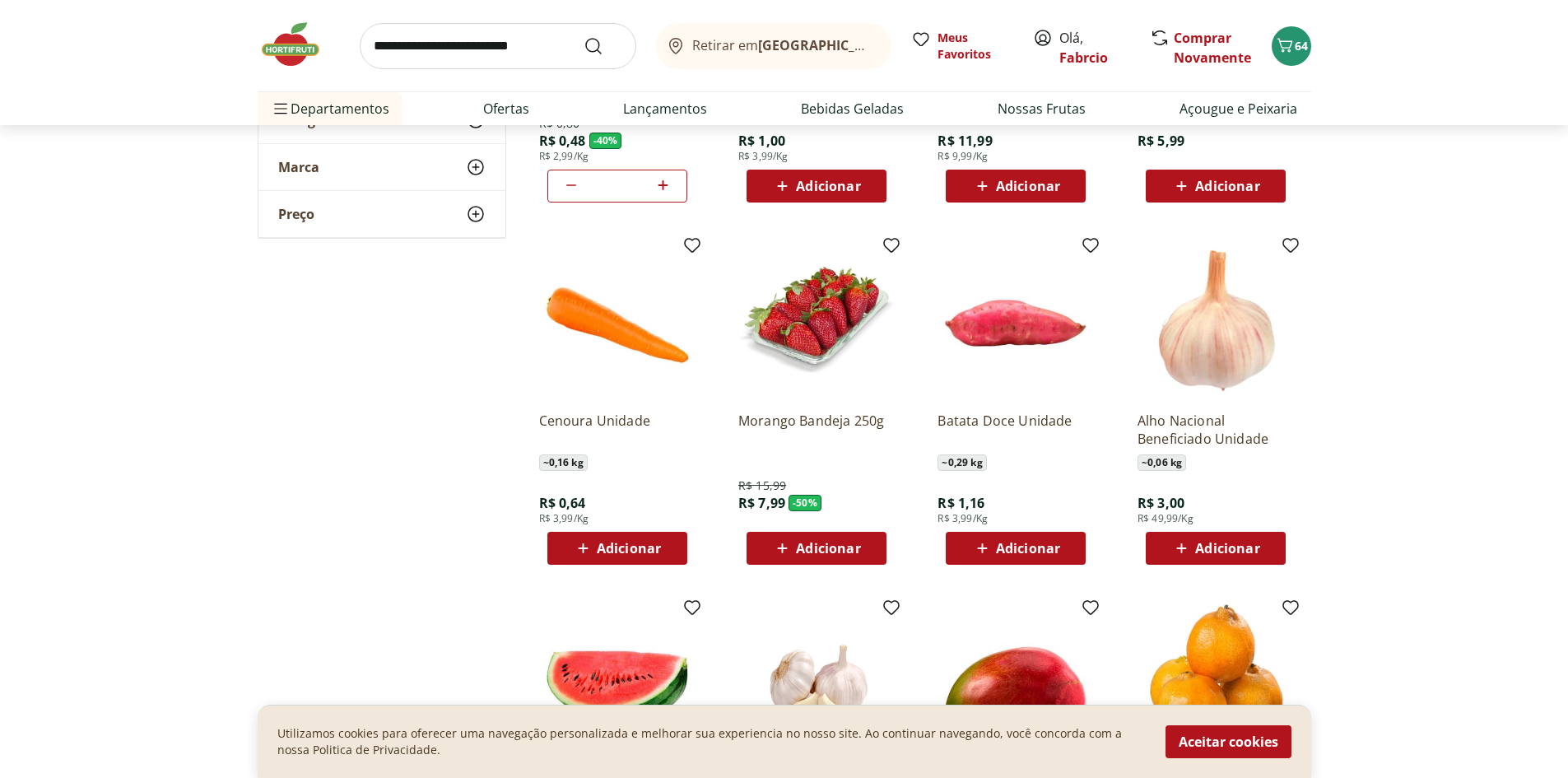
click at [840, 550] on span "Adicionar" at bounding box center [828, 548] width 64 height 13
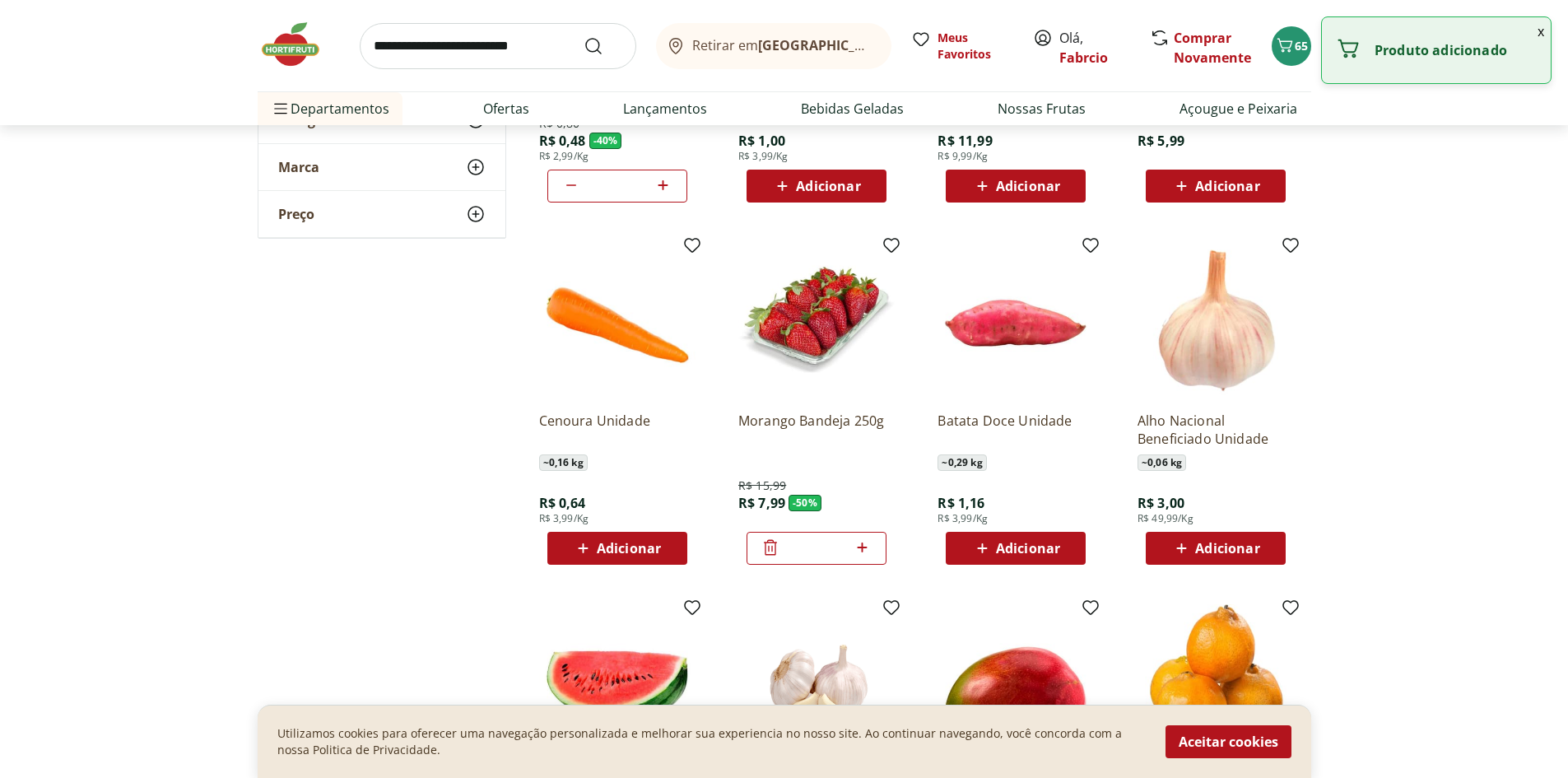
click at [864, 548] on icon at bounding box center [862, 547] width 10 height 10
type input "*"
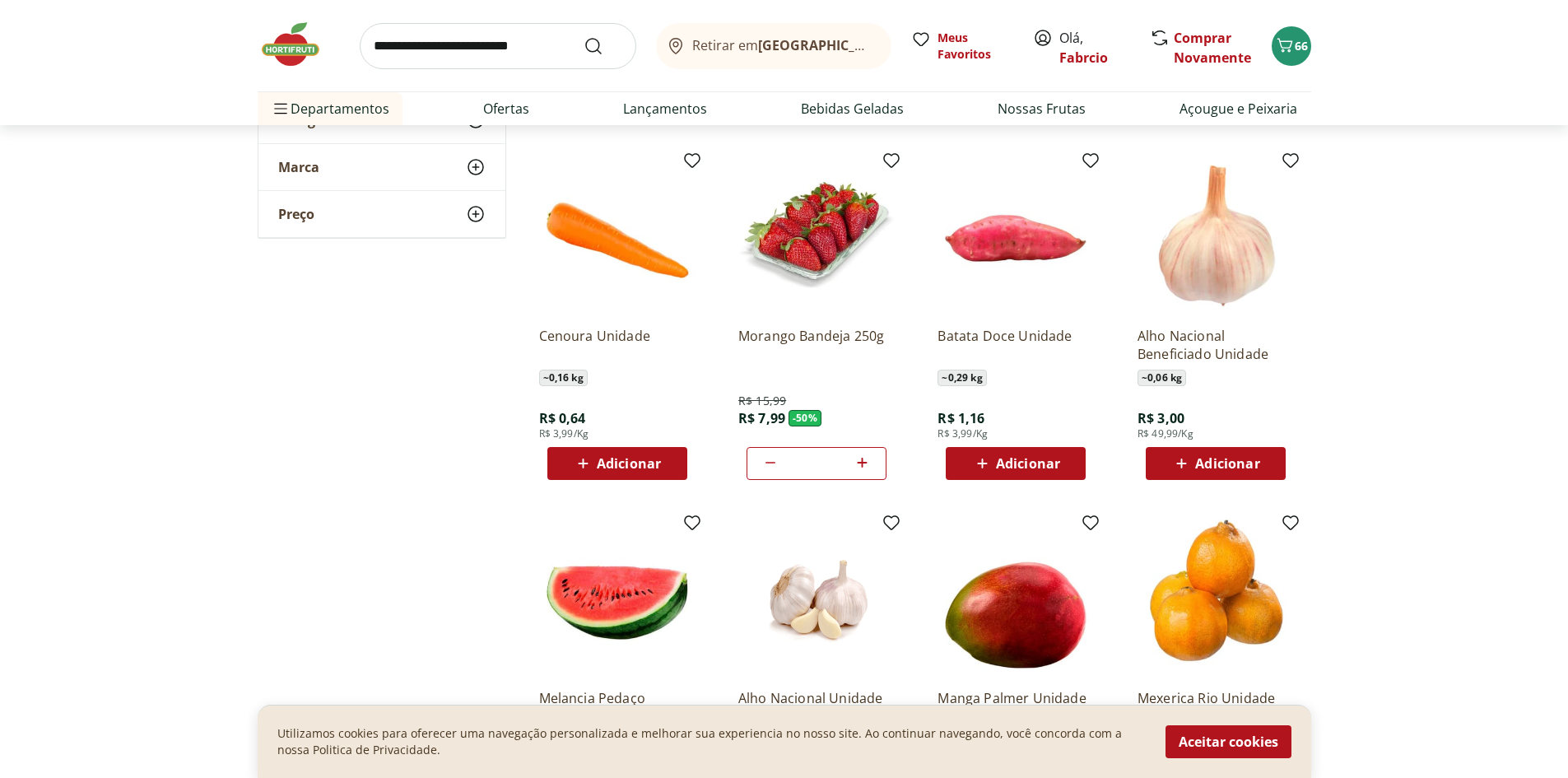
scroll to position [1893, 0]
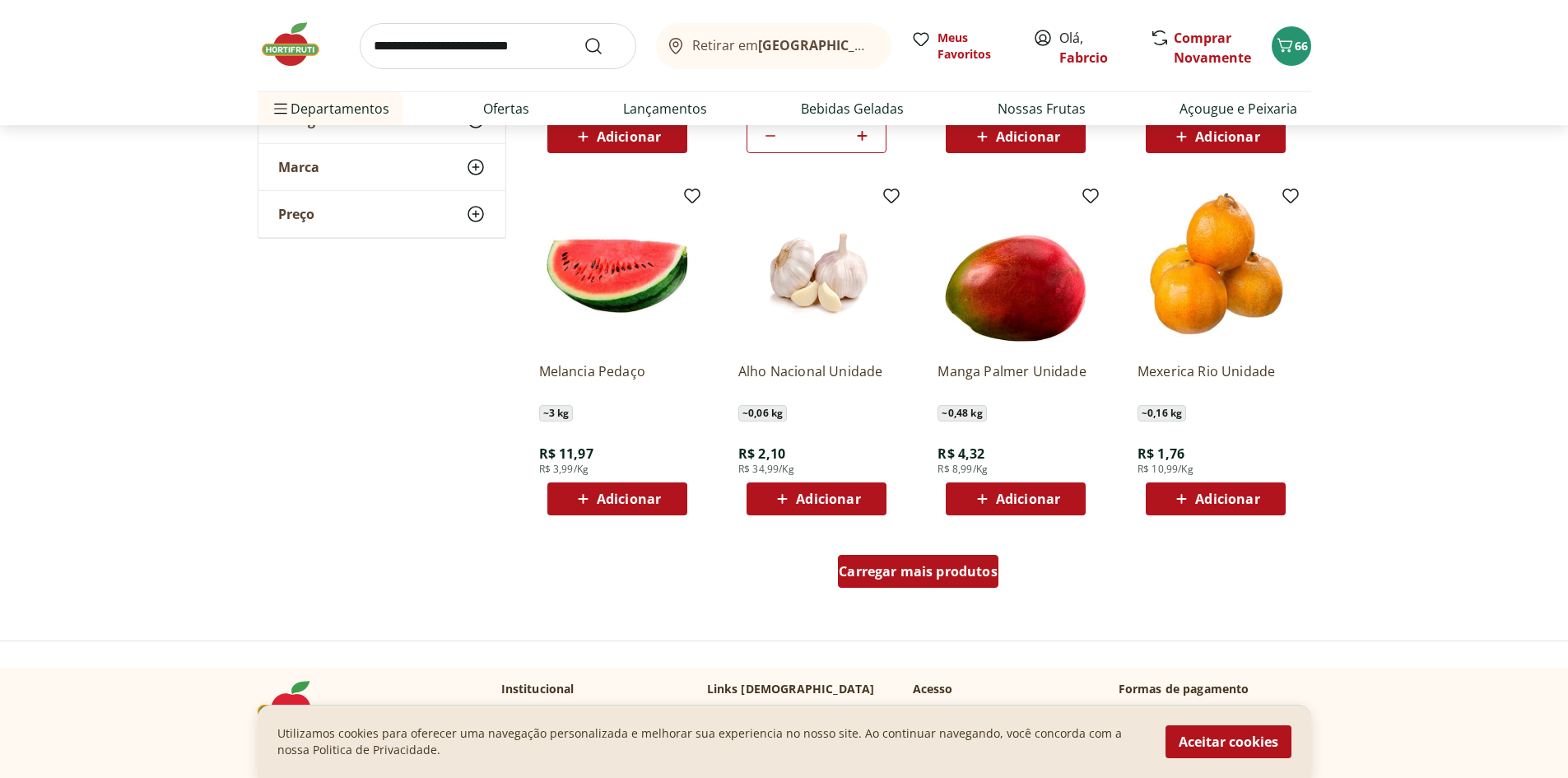
click at [931, 574] on span "Carregar mais produtos" at bounding box center [917, 571] width 158 height 13
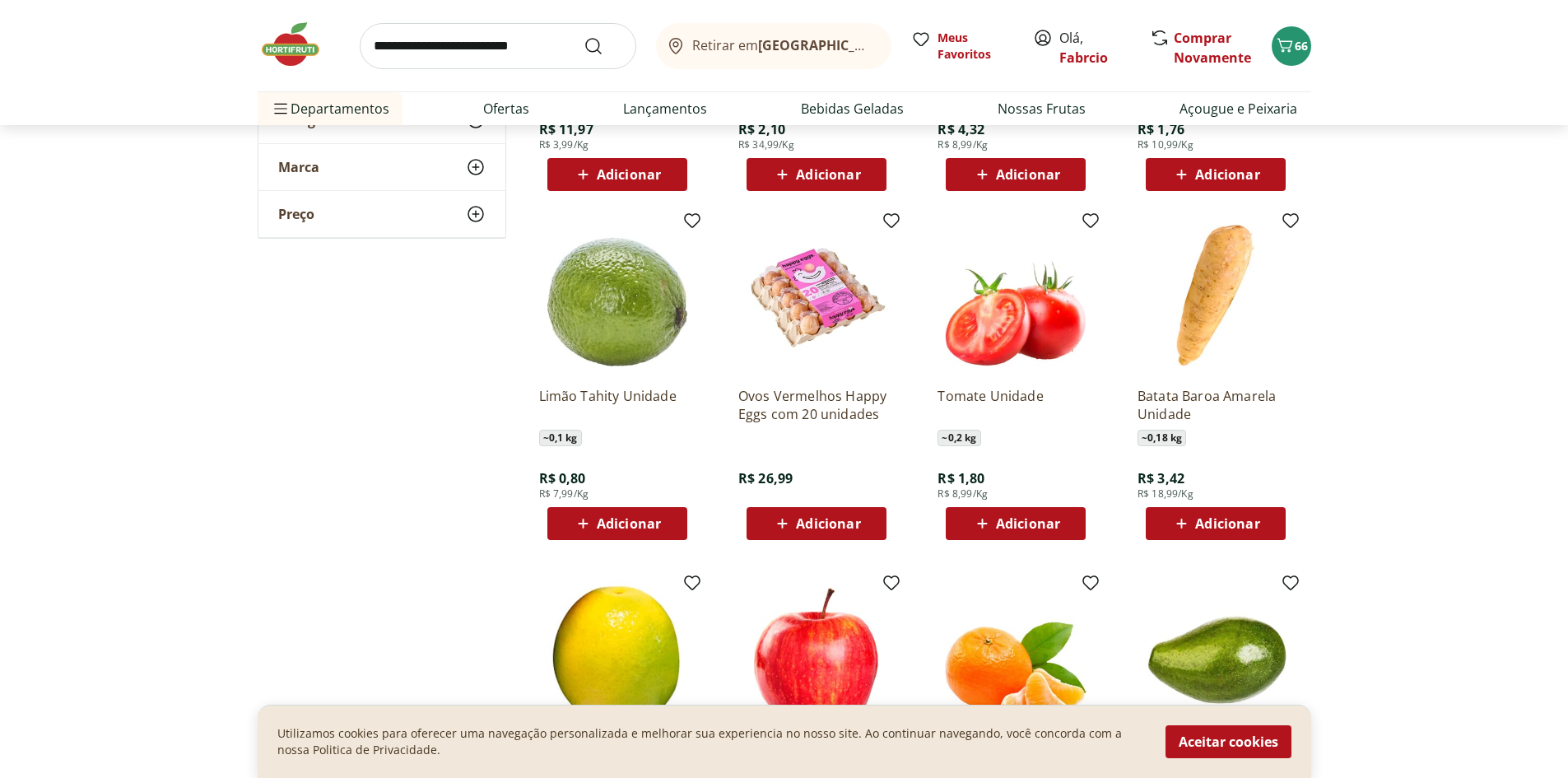
scroll to position [2223, 0]
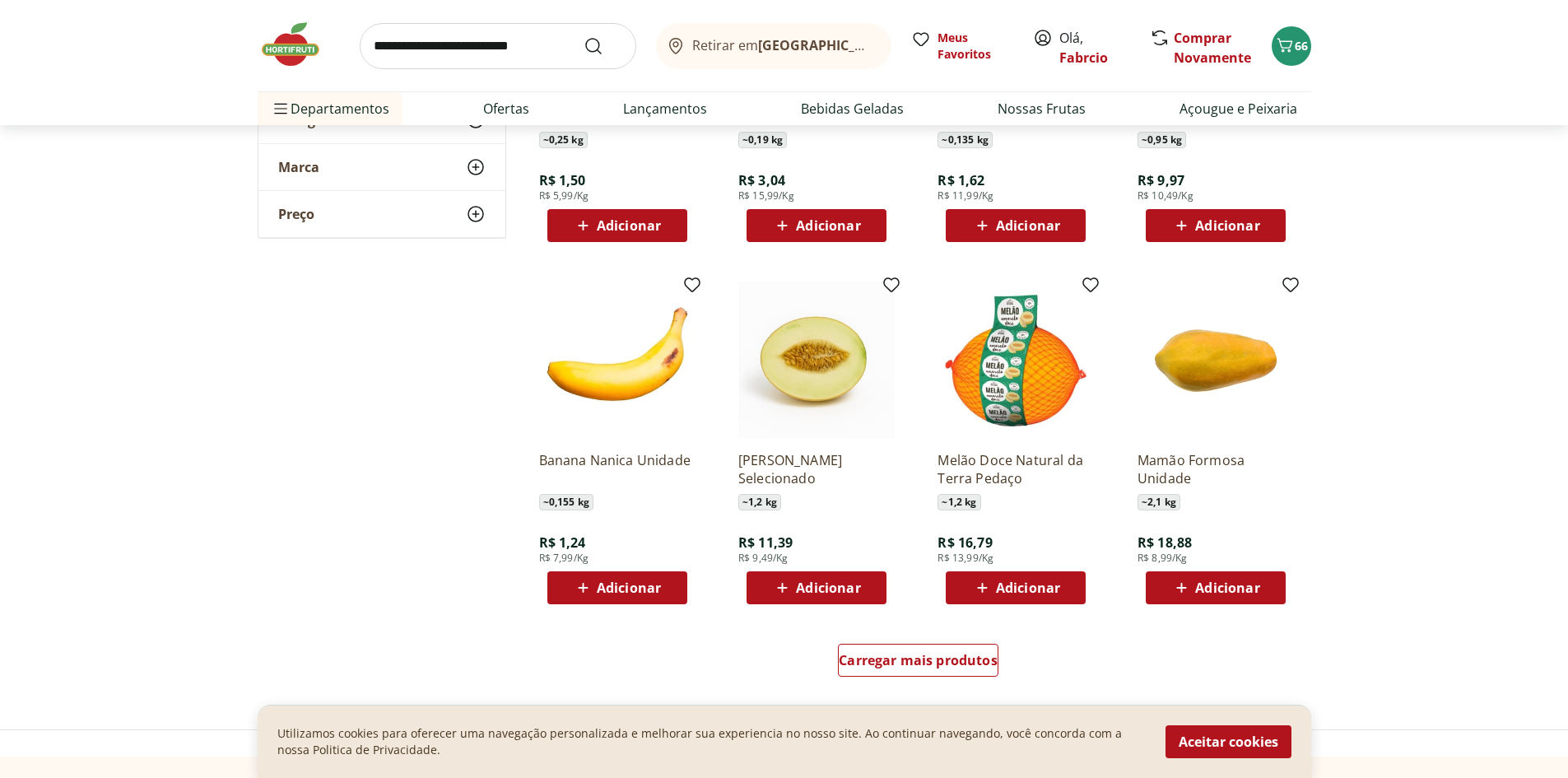
scroll to position [2881, 0]
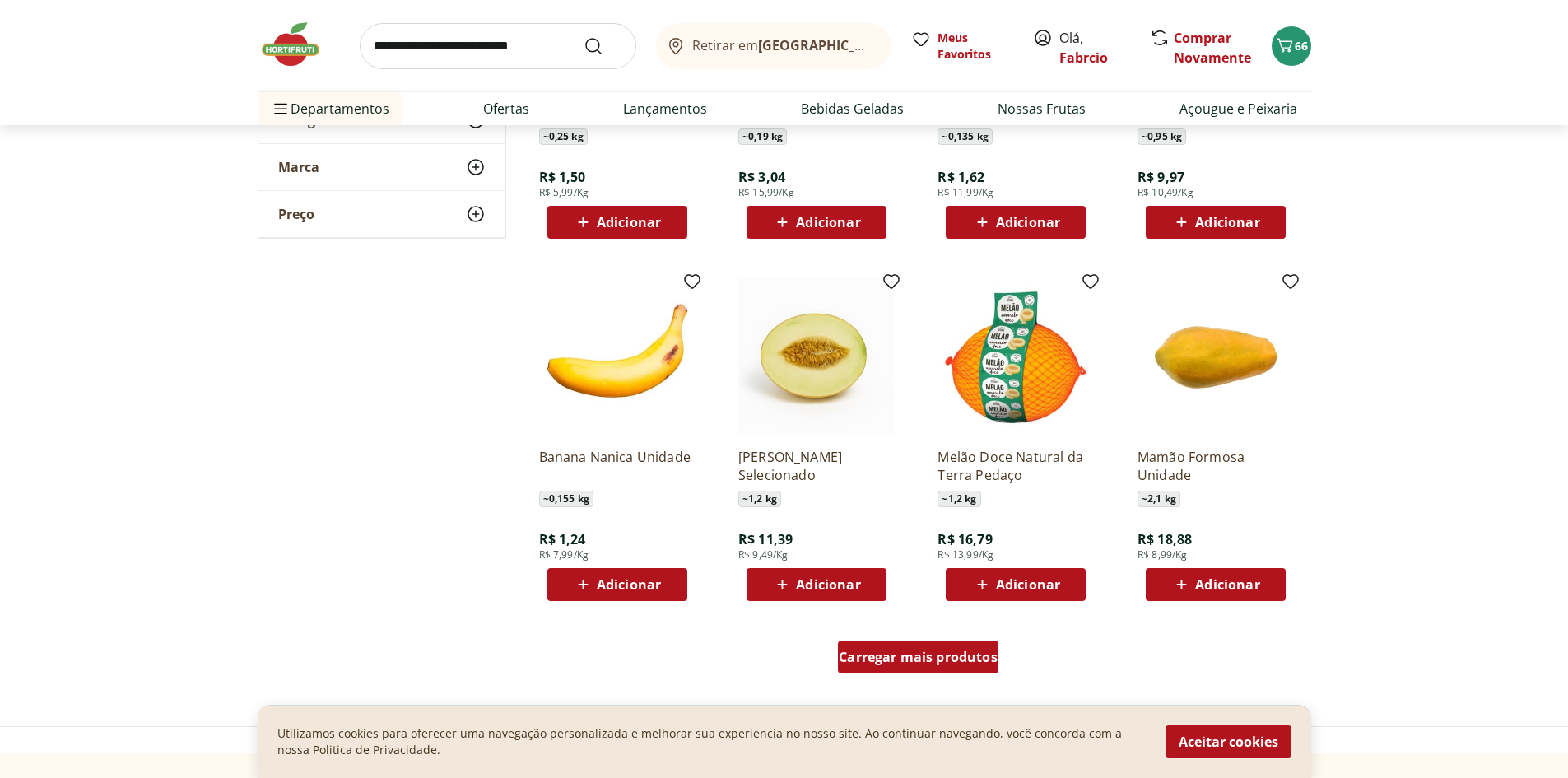
click at [894, 668] on div "Carregar mais produtos" at bounding box center [918, 657] width 160 height 33
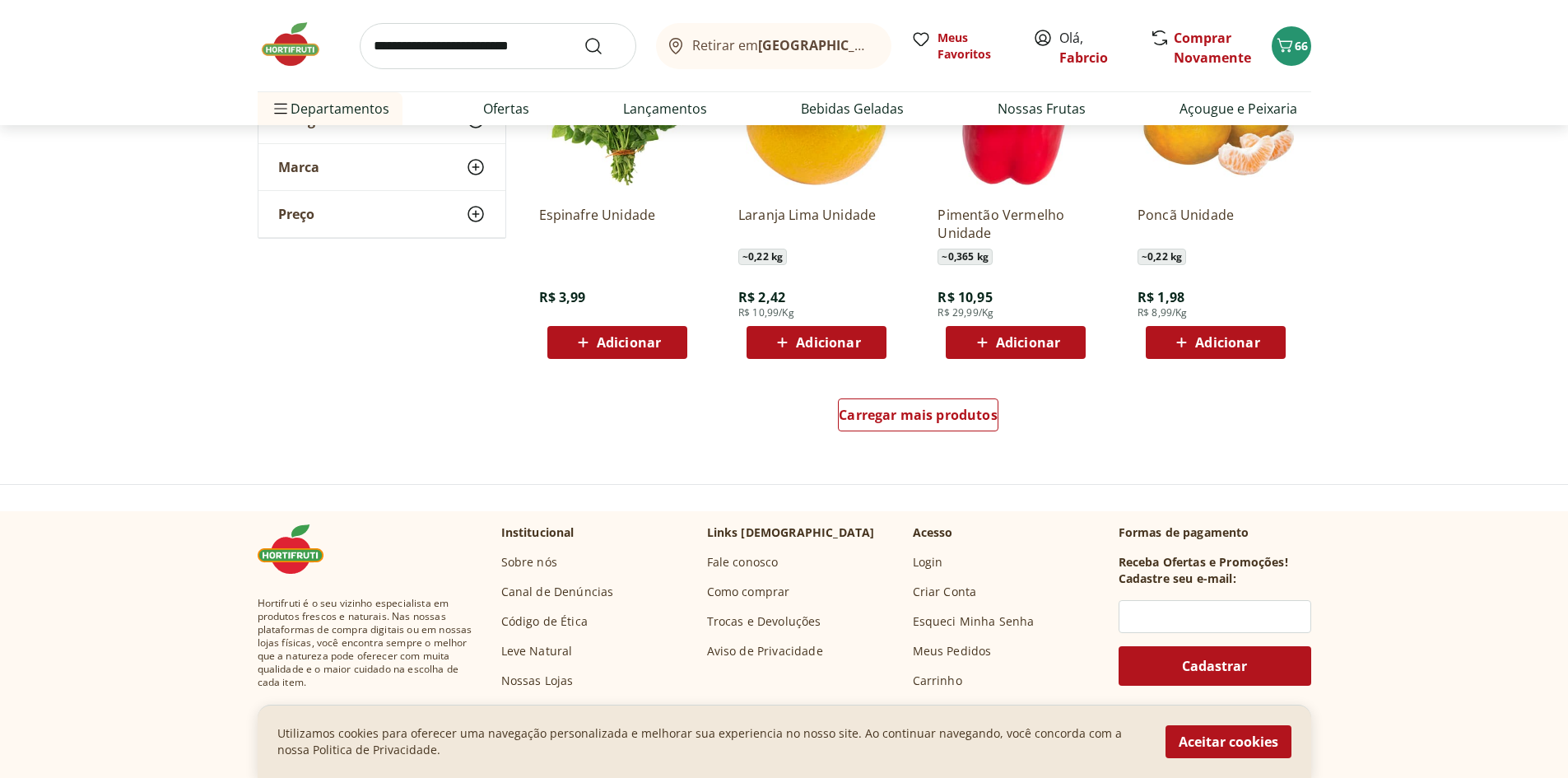
scroll to position [4198, 0]
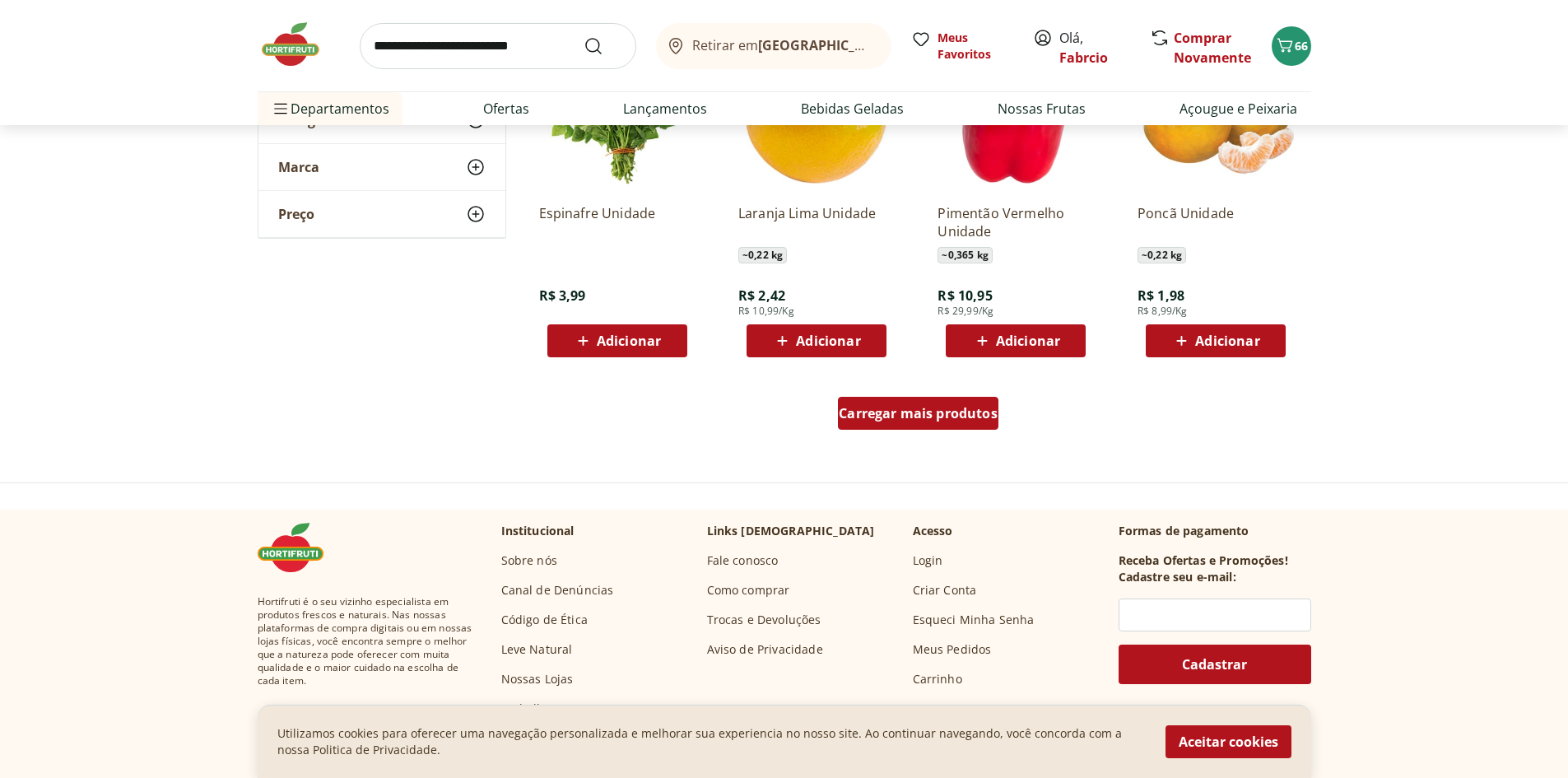
click at [873, 420] on span "Carregar mais produtos" at bounding box center [917, 413] width 158 height 13
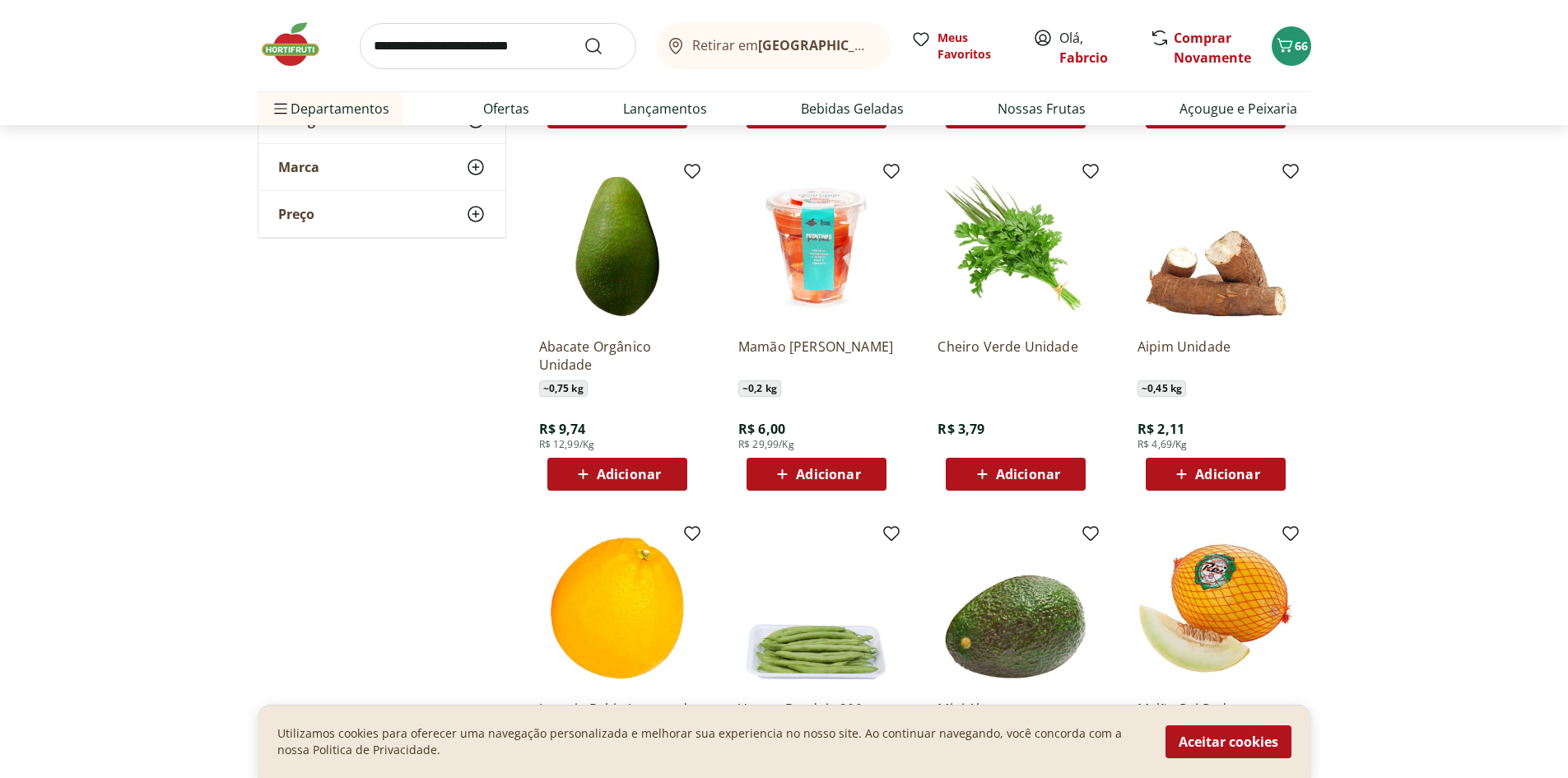
scroll to position [5187, 0]
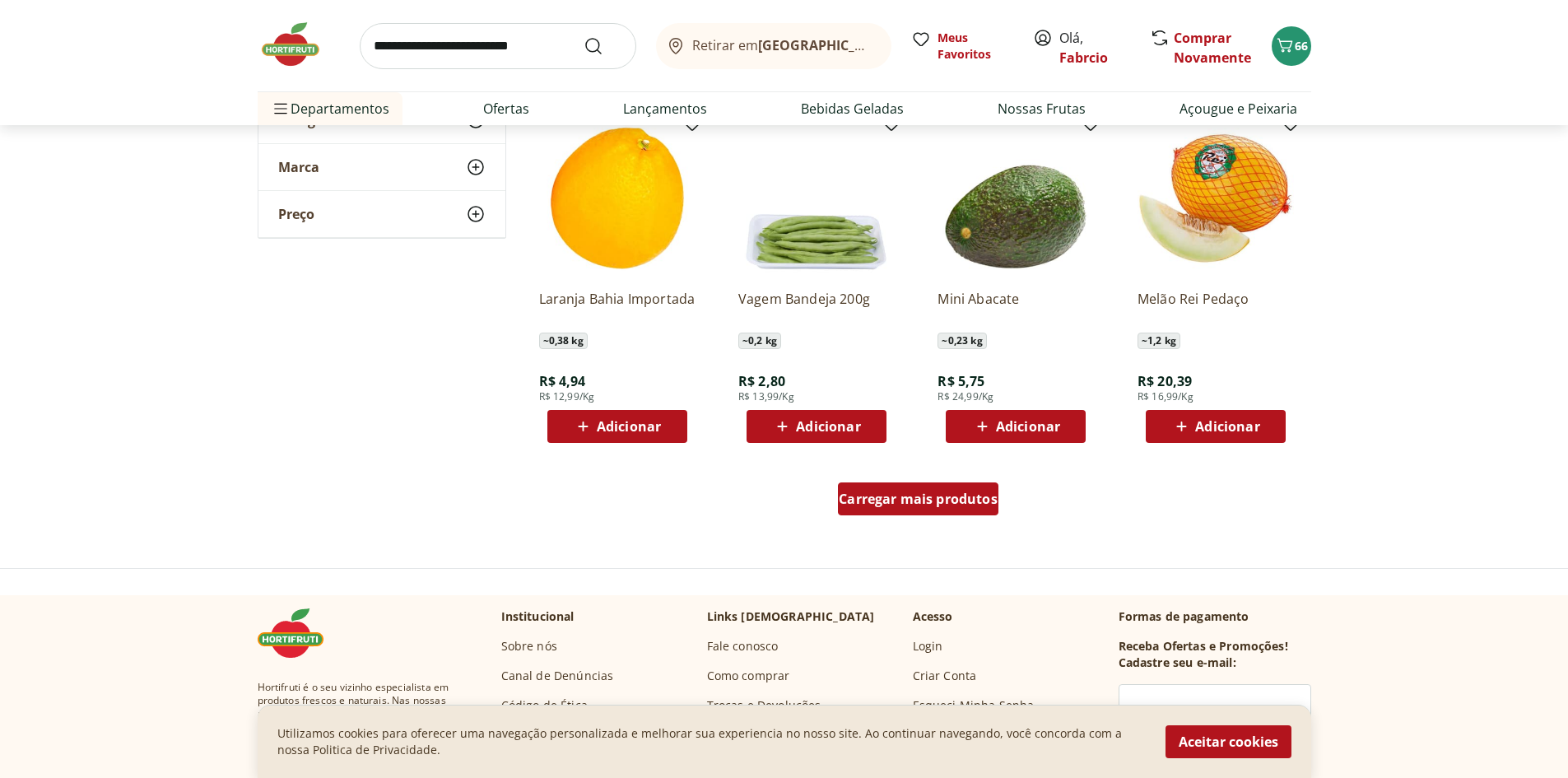
click at [911, 497] on span "Carregar mais produtos" at bounding box center [917, 499] width 158 height 13
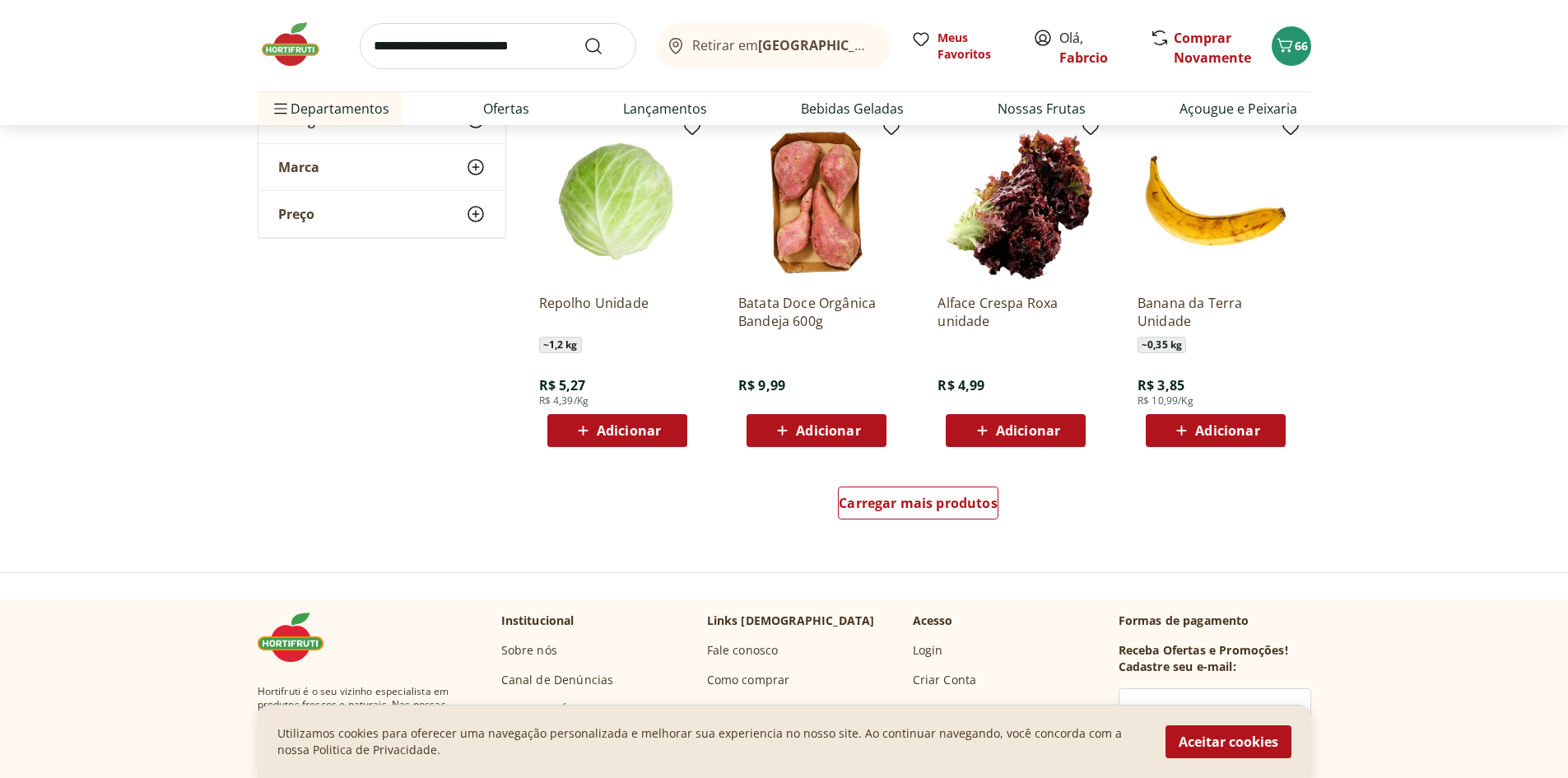
scroll to position [6257, 0]
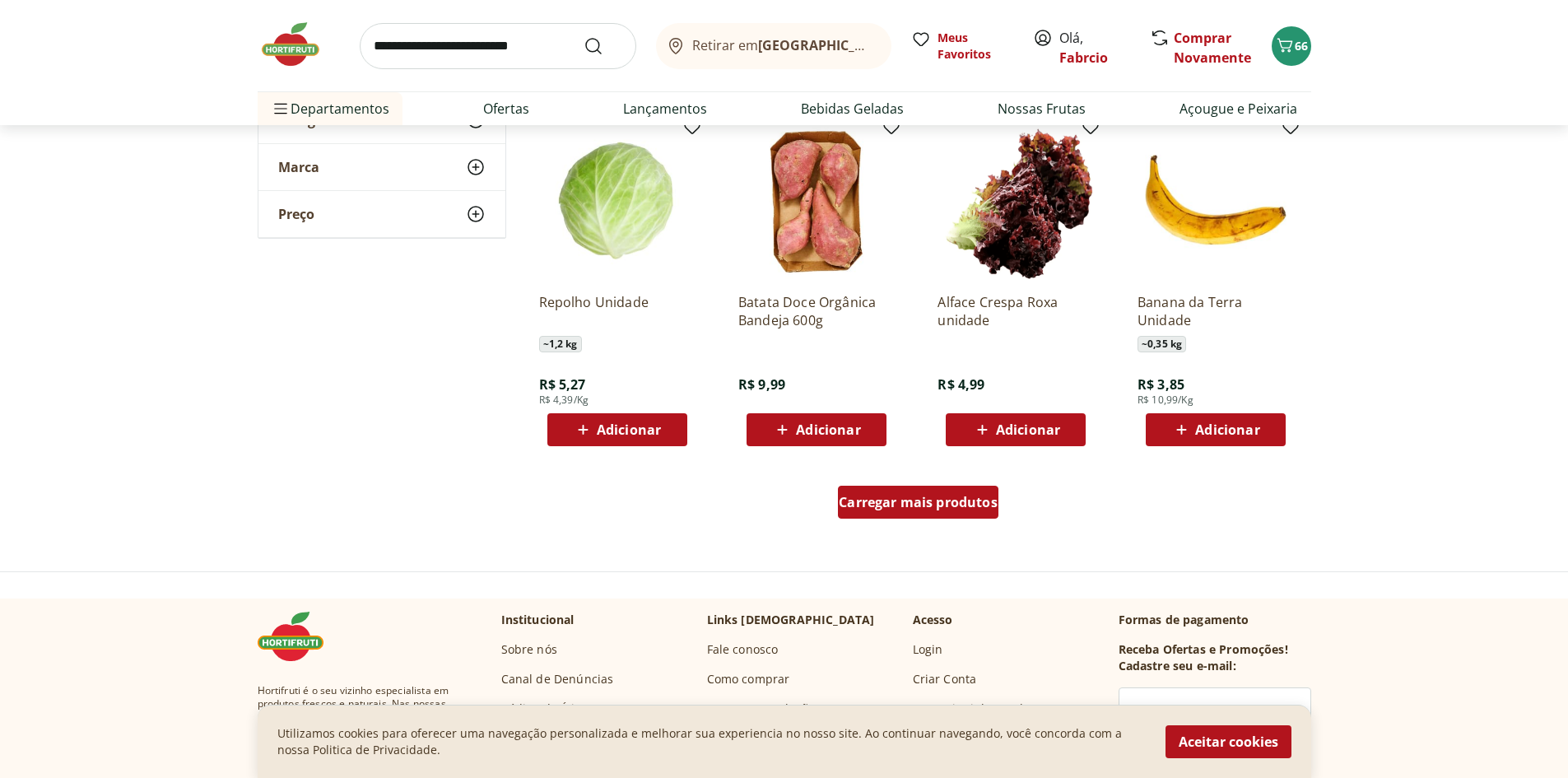
click at [936, 512] on div "Carregar mais produtos" at bounding box center [918, 502] width 160 height 33
